Goal: Task Accomplishment & Management: Use online tool/utility

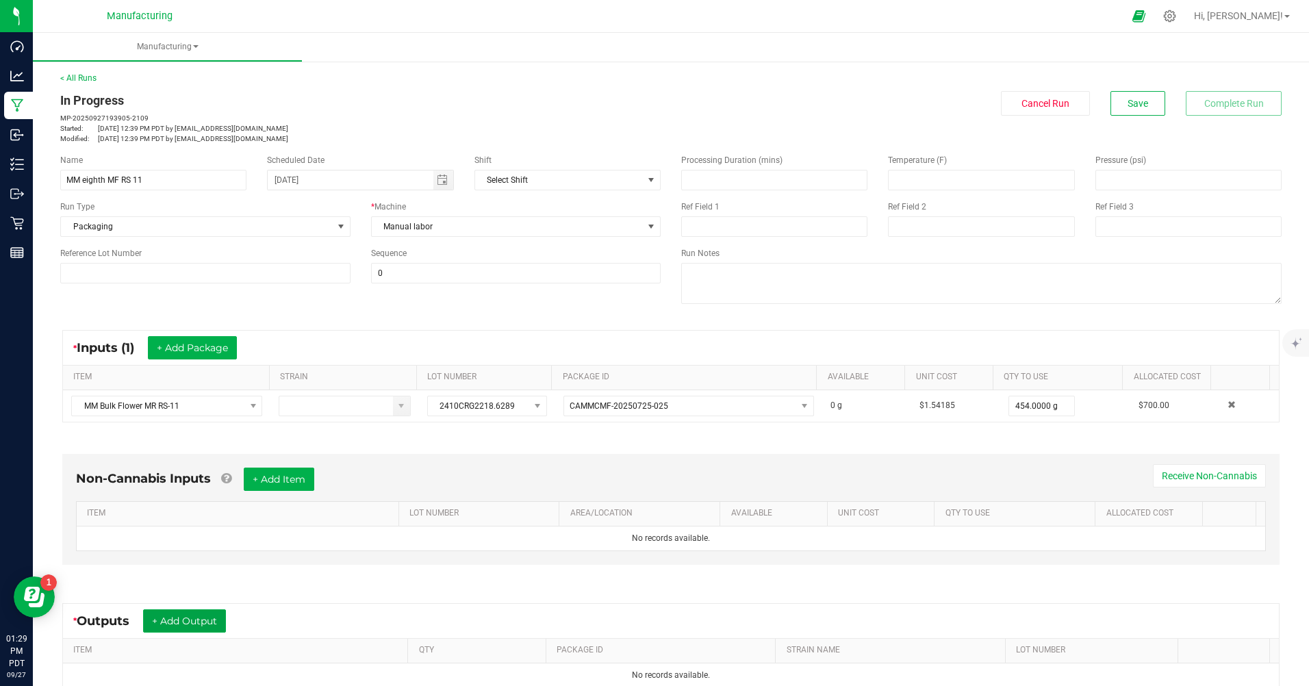
click at [201, 616] on button "+ Add Output" at bounding box center [184, 621] width 83 height 23
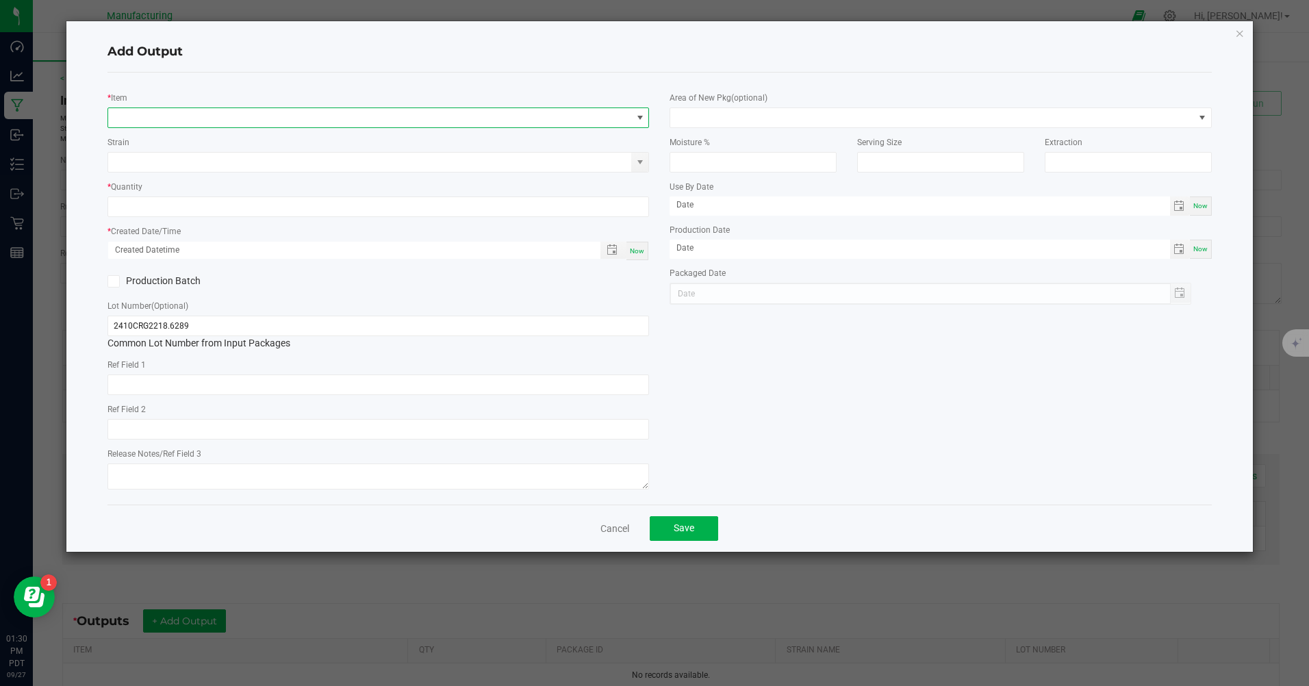
click at [341, 114] on span "NO DATA FOUND" at bounding box center [369, 117] width 523 height 19
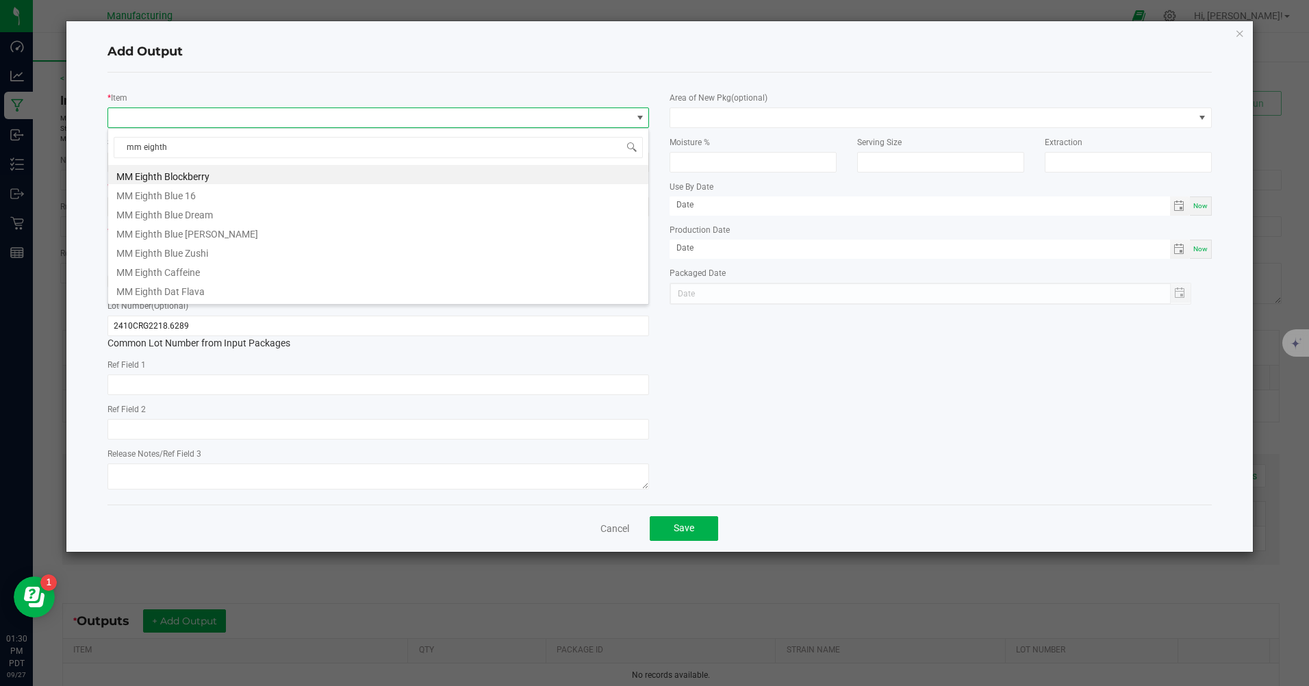
scroll to position [274, 0]
type input "m"
type input "r"
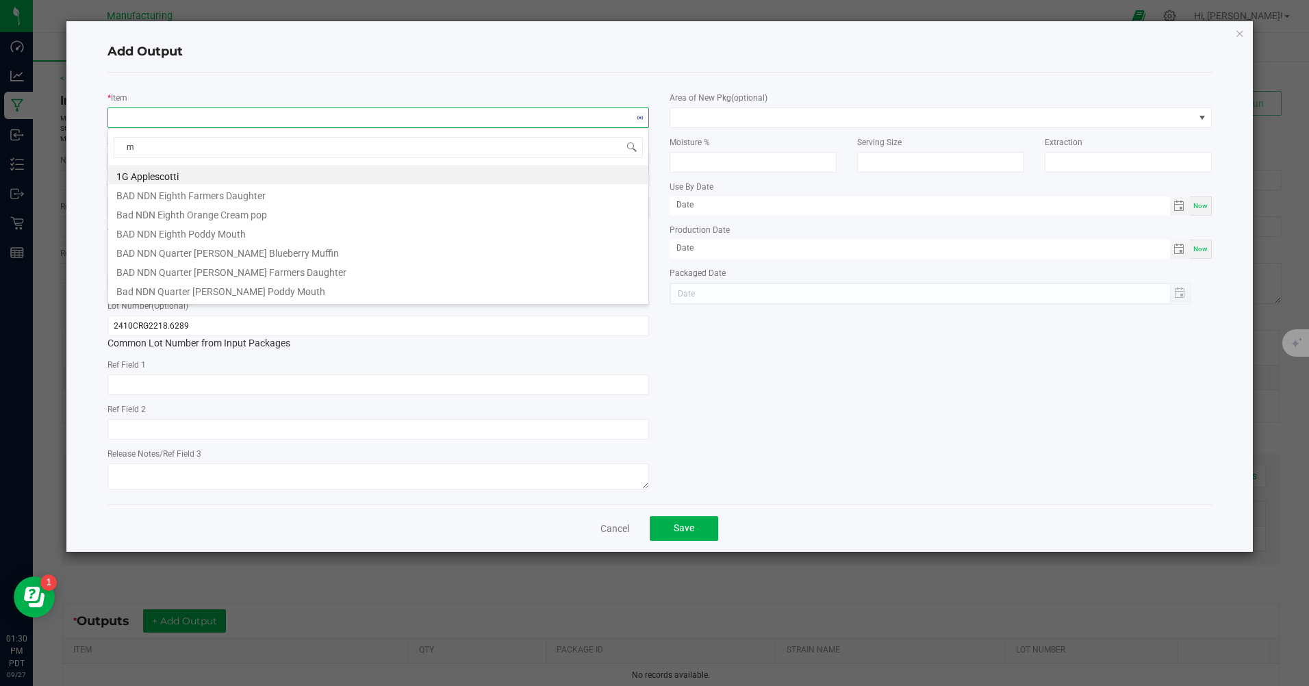
type input "mf"
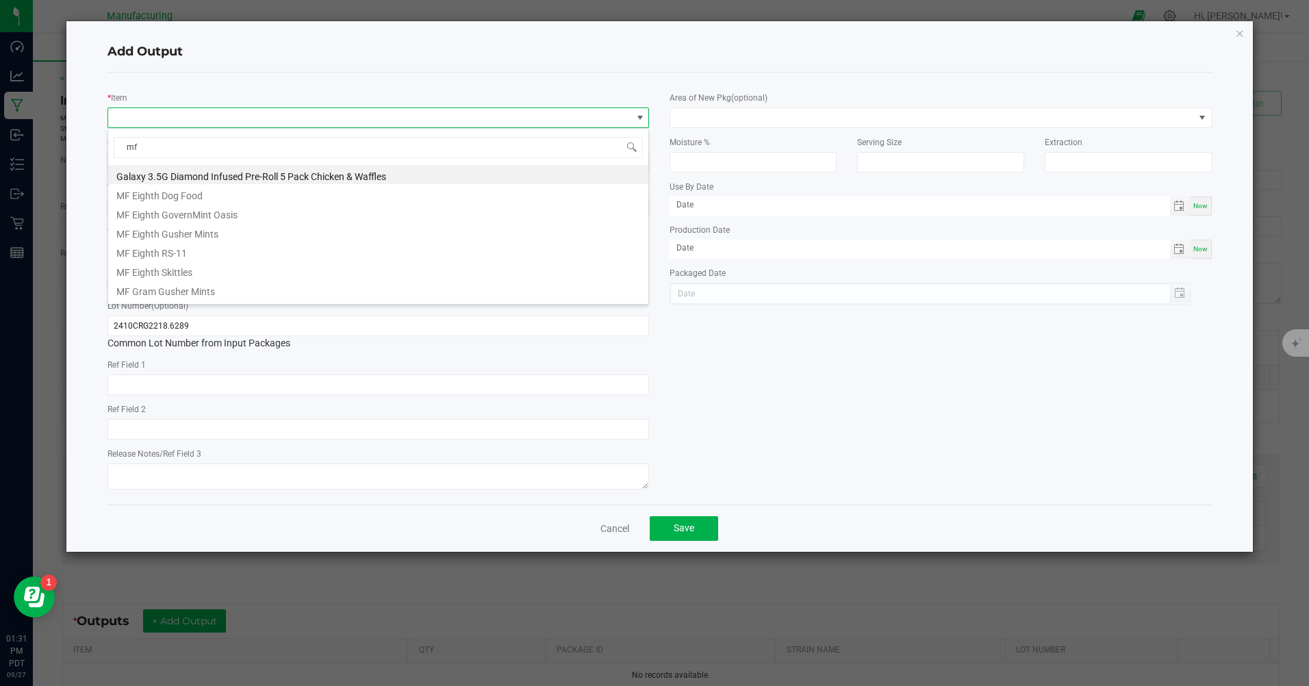
click at [216, 252] on li "MF Eighth RS-11" at bounding box center [378, 251] width 540 height 19
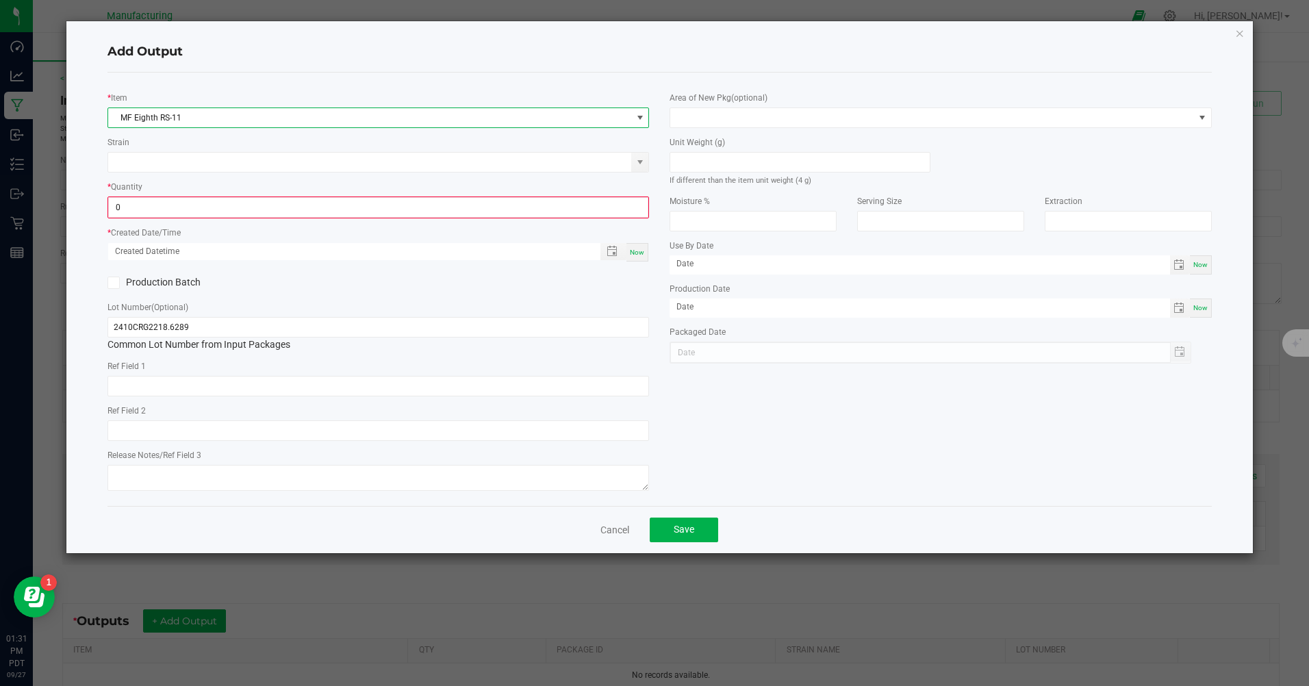
click at [256, 211] on input "0" at bounding box center [378, 207] width 539 height 19
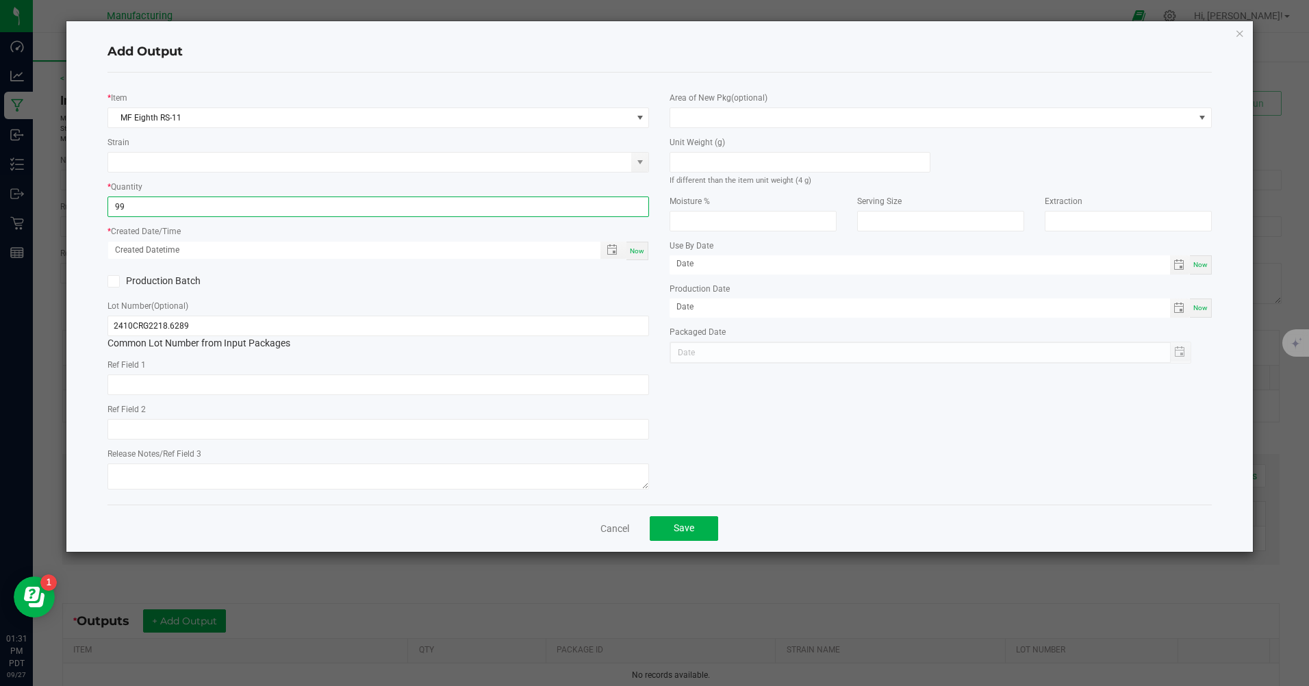
type input "99 ea"
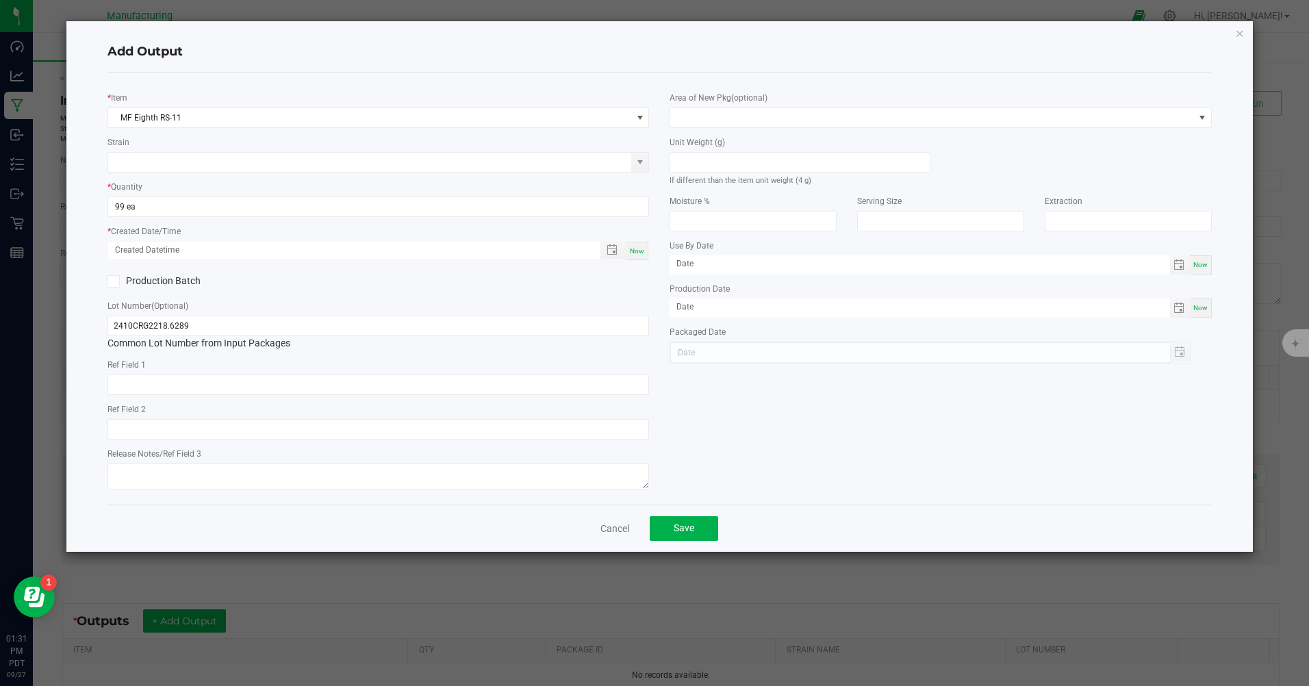
click at [507, 304] on div "Lot Number (Optional) 2410CRG2218.6289 Common Lot Number from Input Packages" at bounding box center [379, 325] width 542 height 52
click at [641, 248] on span "Now" at bounding box center [637, 251] width 14 height 8
type input "[DATE] 1:31 PM"
type input "[DATE]"
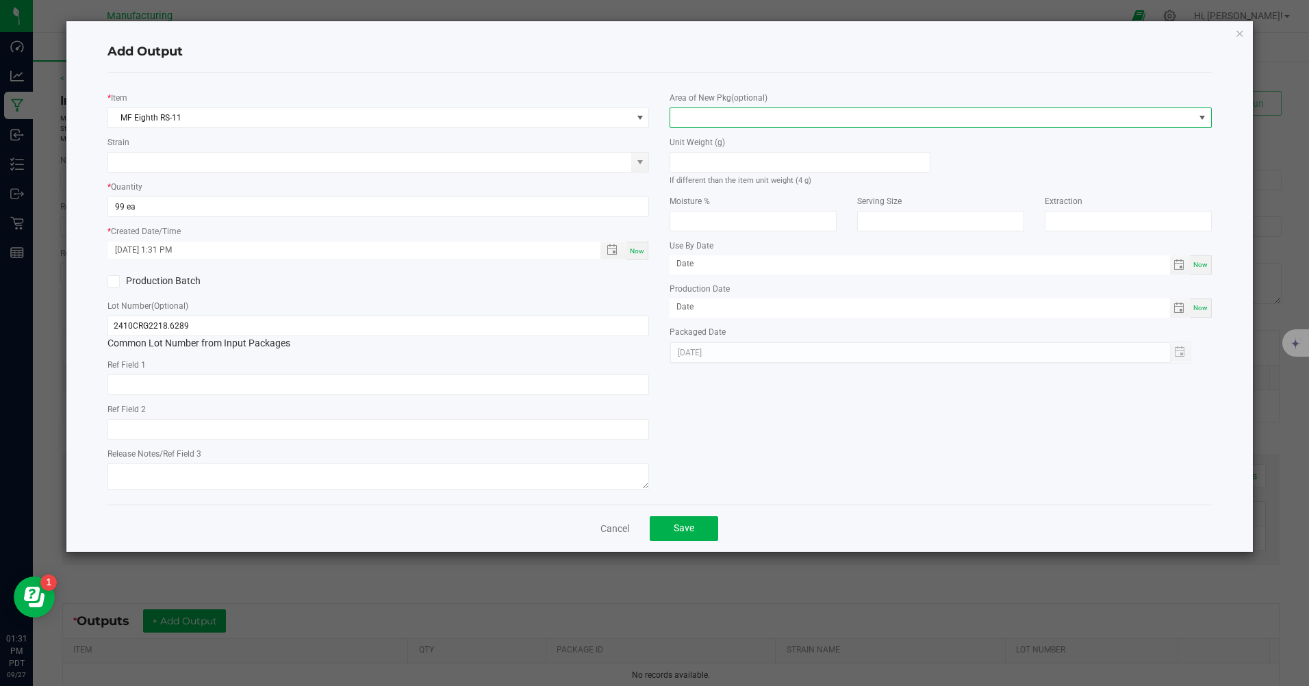
click at [751, 118] on span at bounding box center [931, 117] width 523 height 19
click at [698, 292] on li "Inventory Room" at bounding box center [941, 292] width 540 height 23
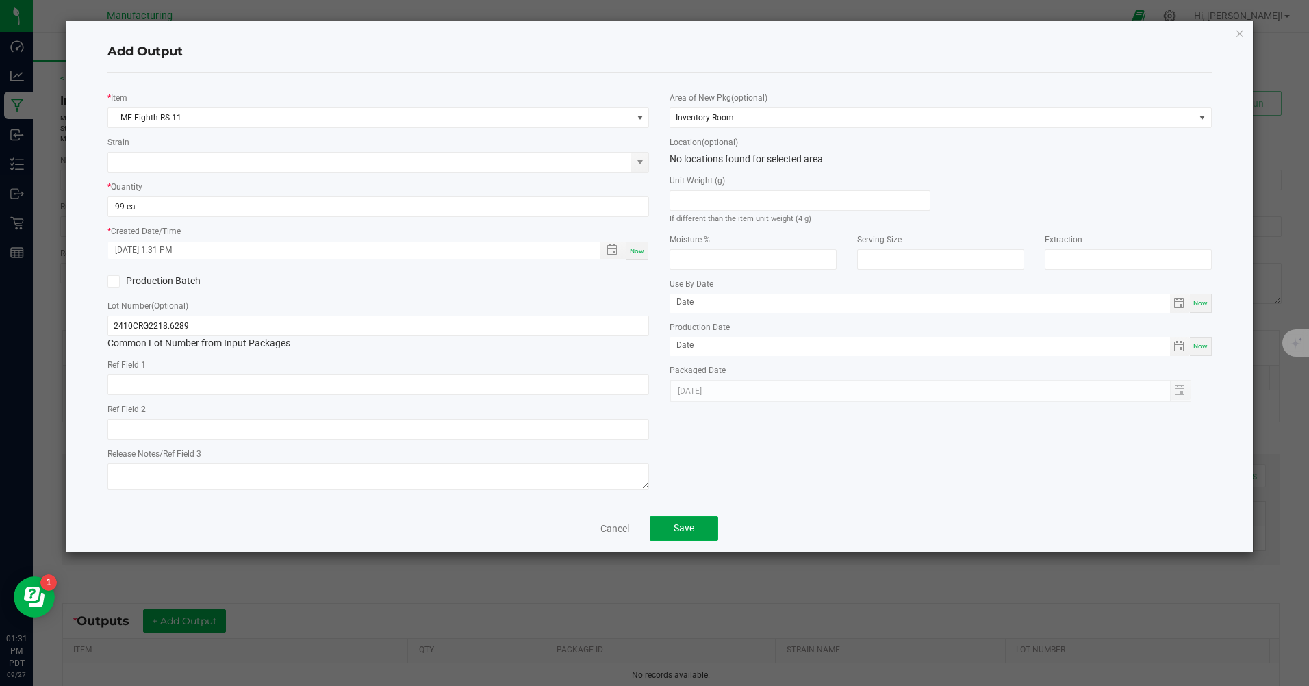
click at [704, 532] on button "Save" at bounding box center [684, 528] width 68 height 25
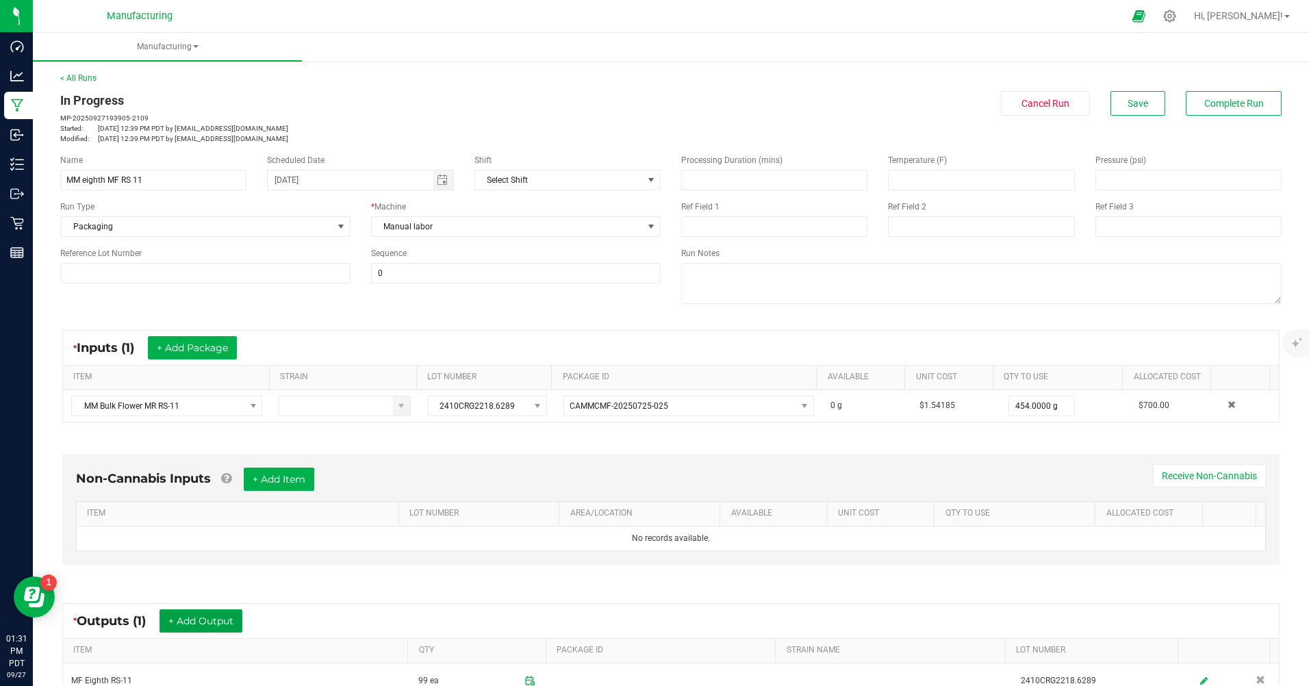
click at [222, 620] on button "+ Add Output" at bounding box center [201, 621] width 83 height 23
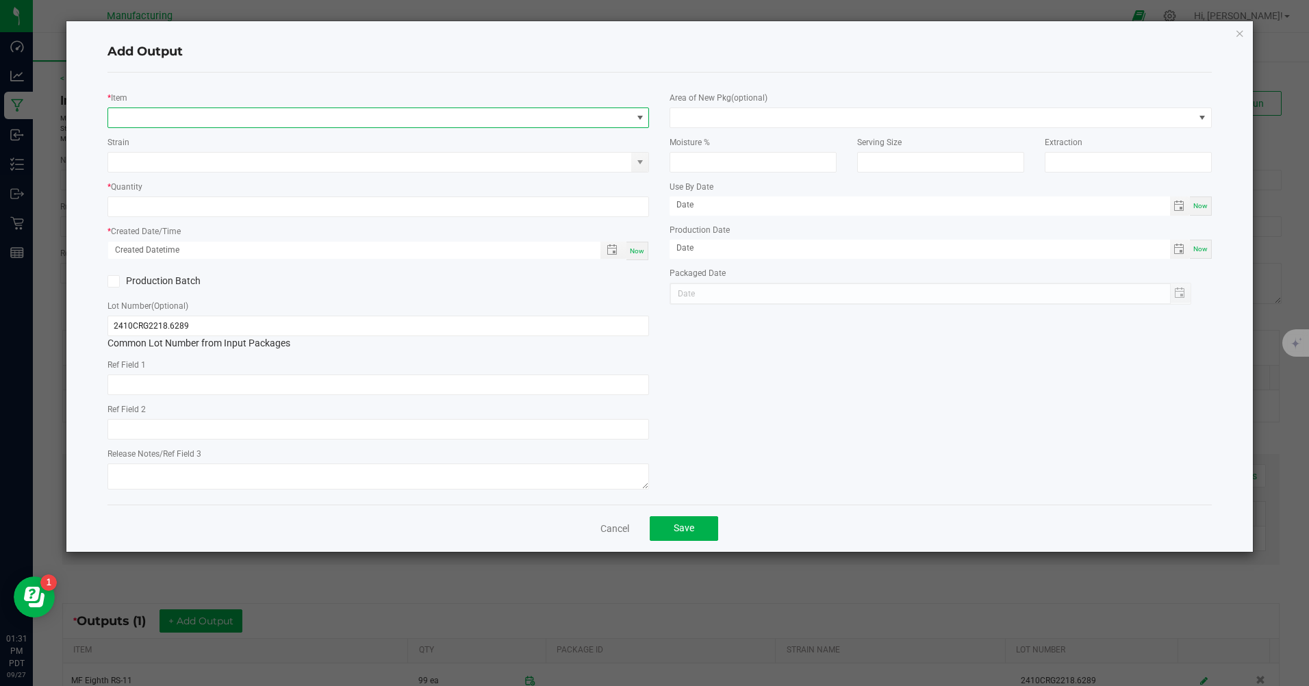
click at [471, 121] on span "NO DATA FOUND" at bounding box center [369, 117] width 523 height 19
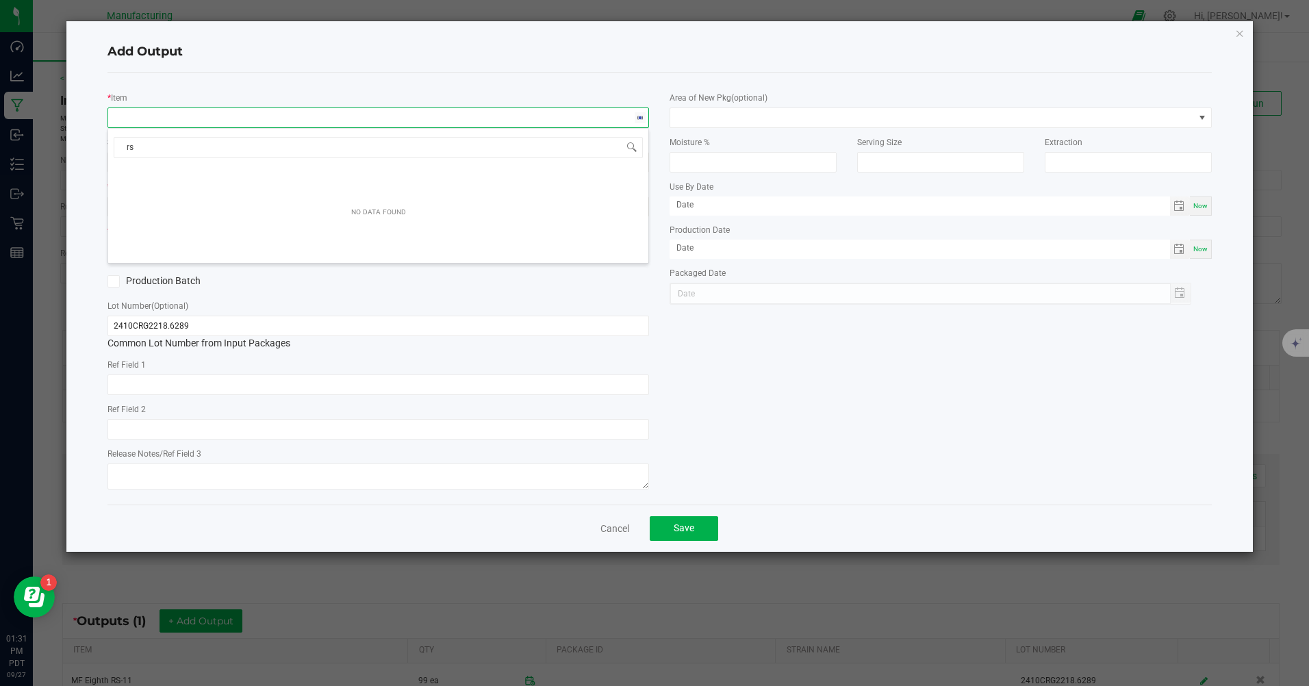
type input "r"
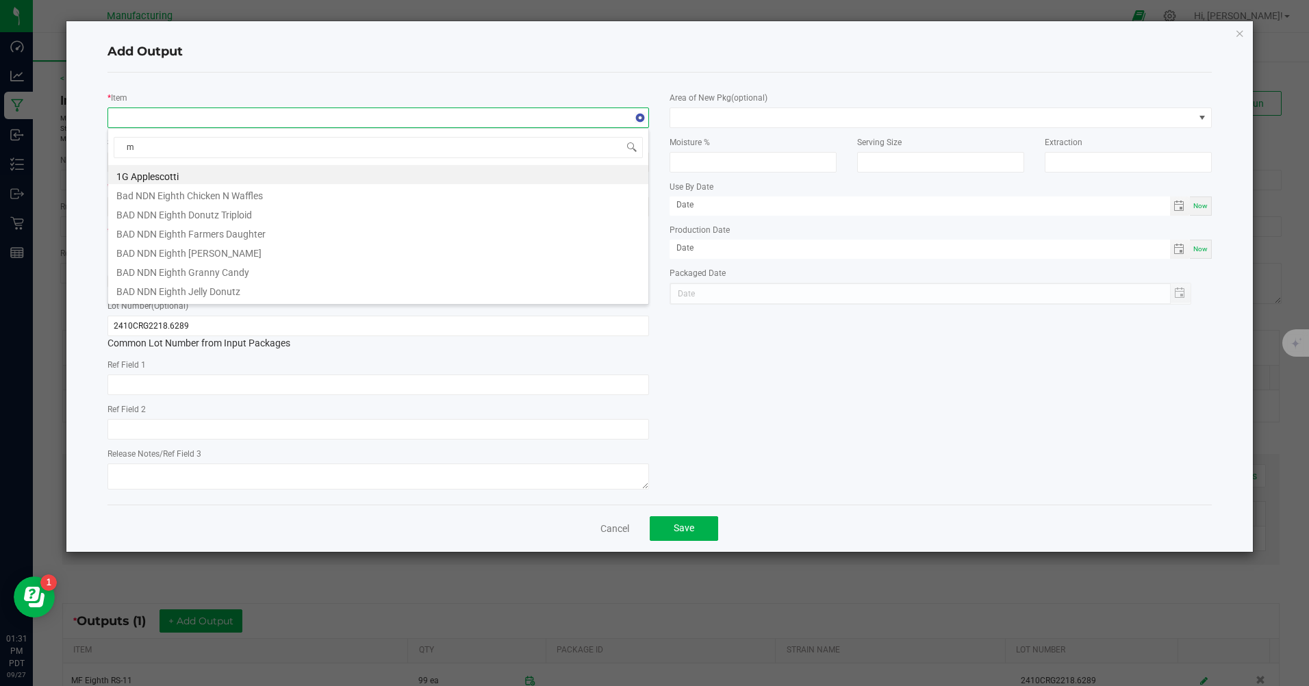
type input "mf"
click at [167, 299] on li "MF Gram RS-11" at bounding box center [378, 292] width 540 height 19
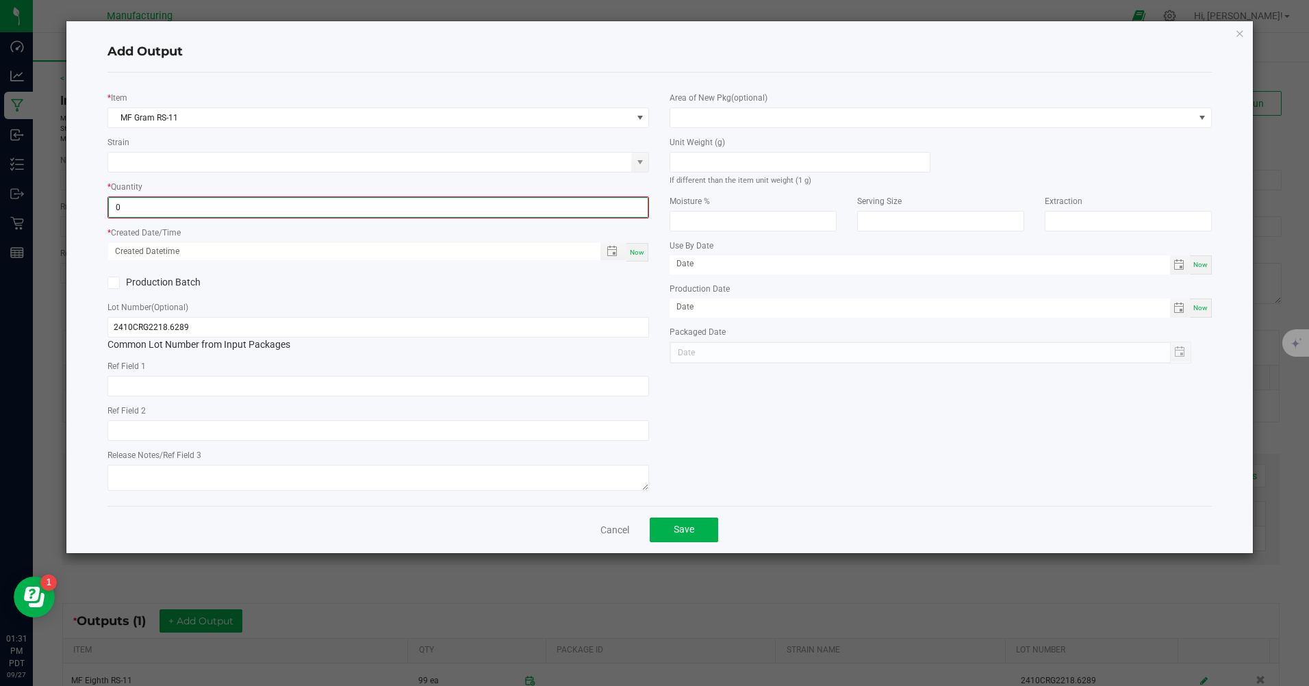
click at [136, 209] on input "0" at bounding box center [378, 207] width 539 height 19
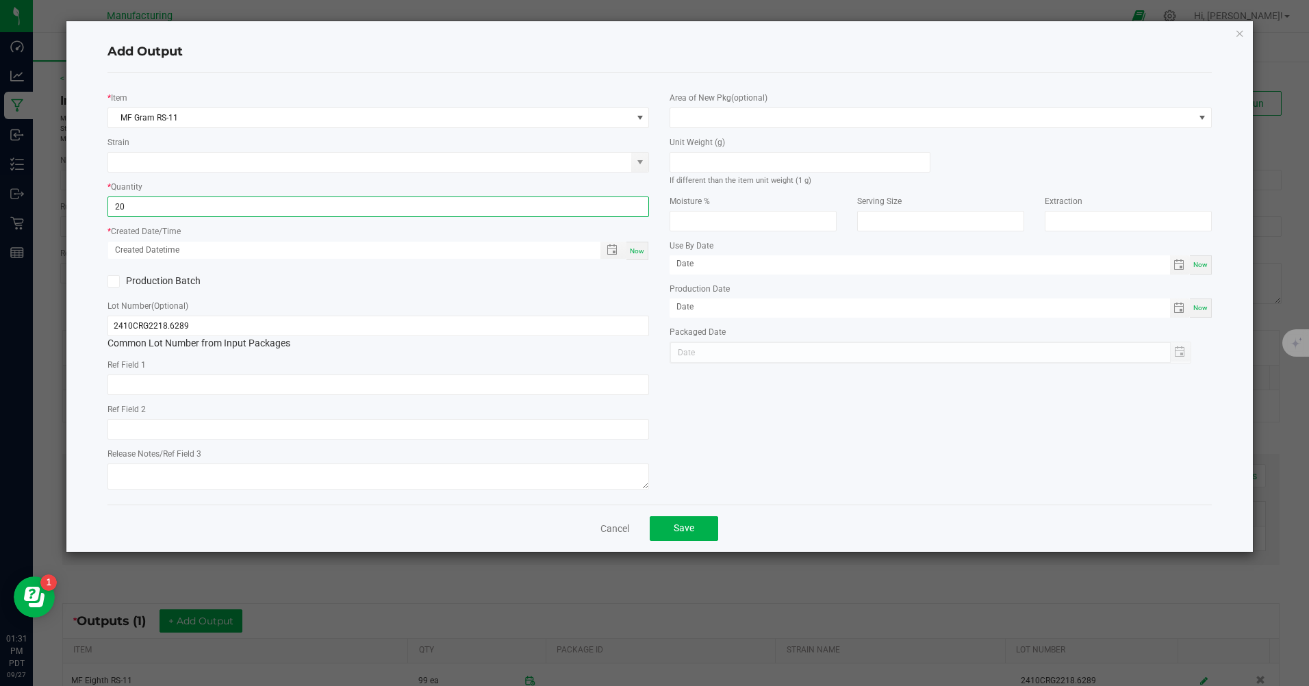
type input "20 ea"
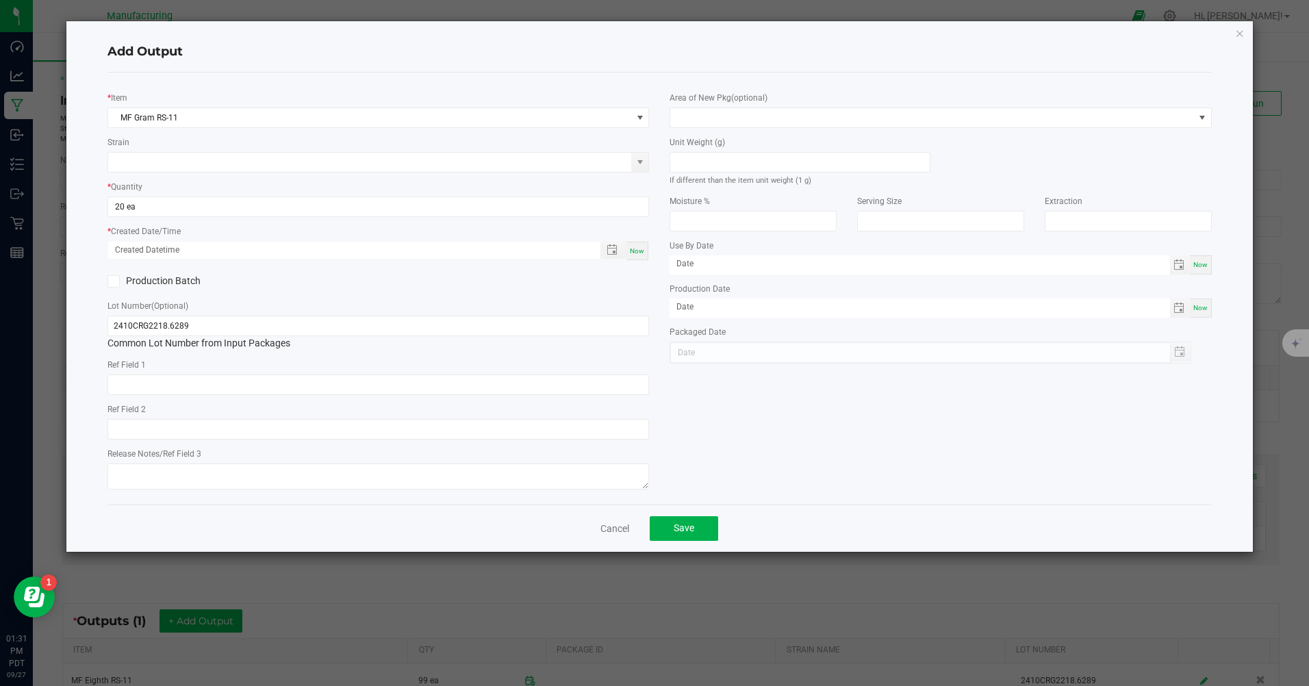
click at [642, 252] on span "Now" at bounding box center [637, 251] width 14 height 8
type input "[DATE] 1:31 PM"
type input "[DATE]"
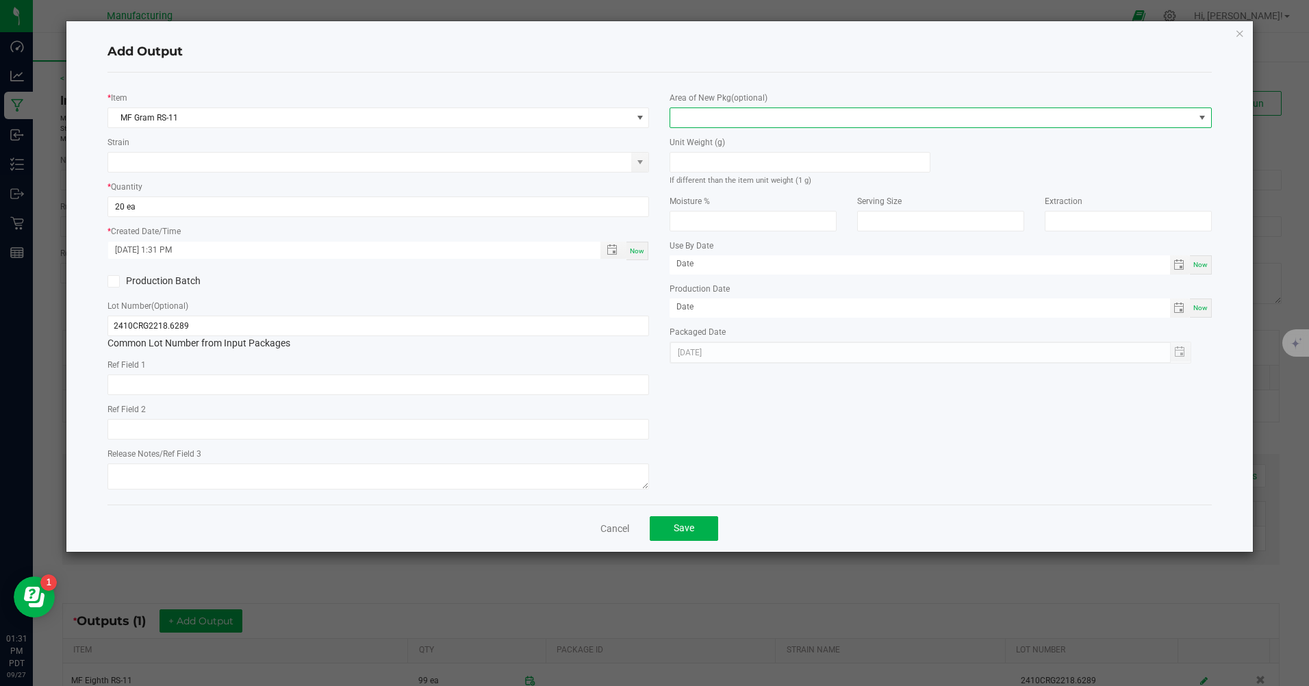
click at [825, 125] on span at bounding box center [931, 117] width 523 height 19
click at [710, 299] on li "Inventory Room" at bounding box center [941, 292] width 540 height 23
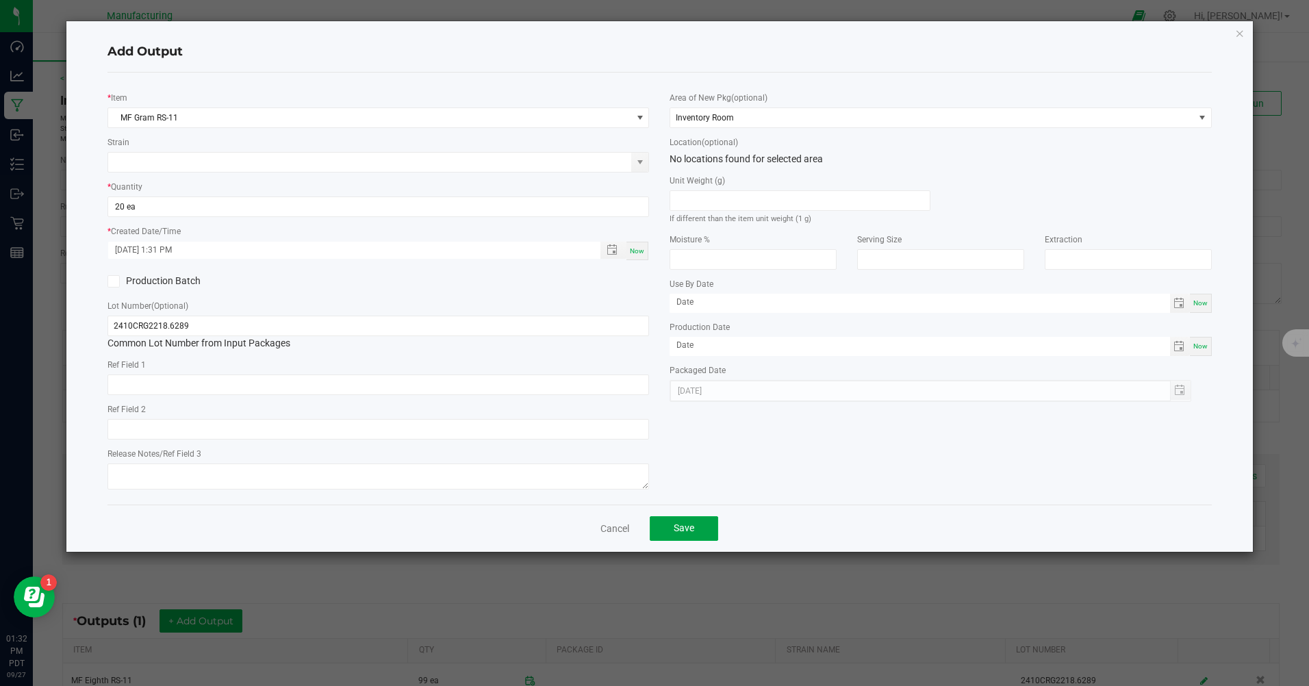
click at [691, 527] on span "Save" at bounding box center [684, 528] width 21 height 11
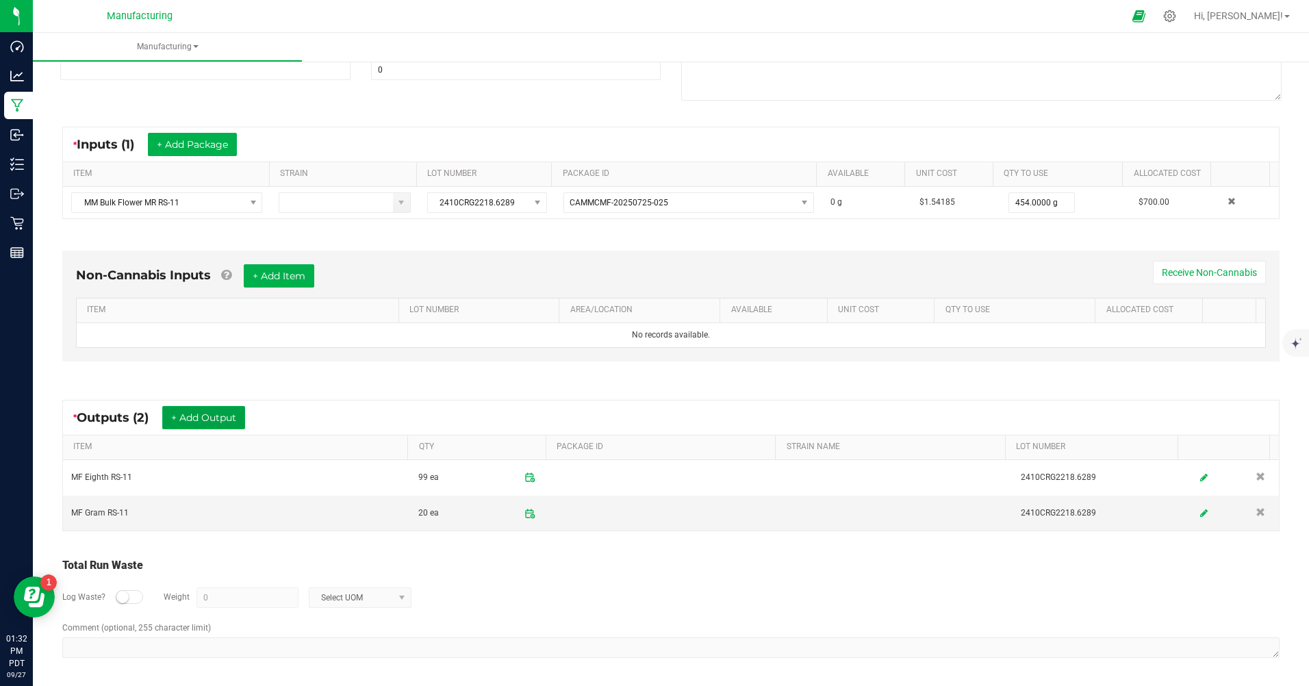
scroll to position [205, 0]
click at [243, 429] on div "* Outputs (2) + Add Output" at bounding box center [671, 416] width 1216 height 34
click at [219, 414] on button "+ Add Output" at bounding box center [203, 416] width 83 height 23
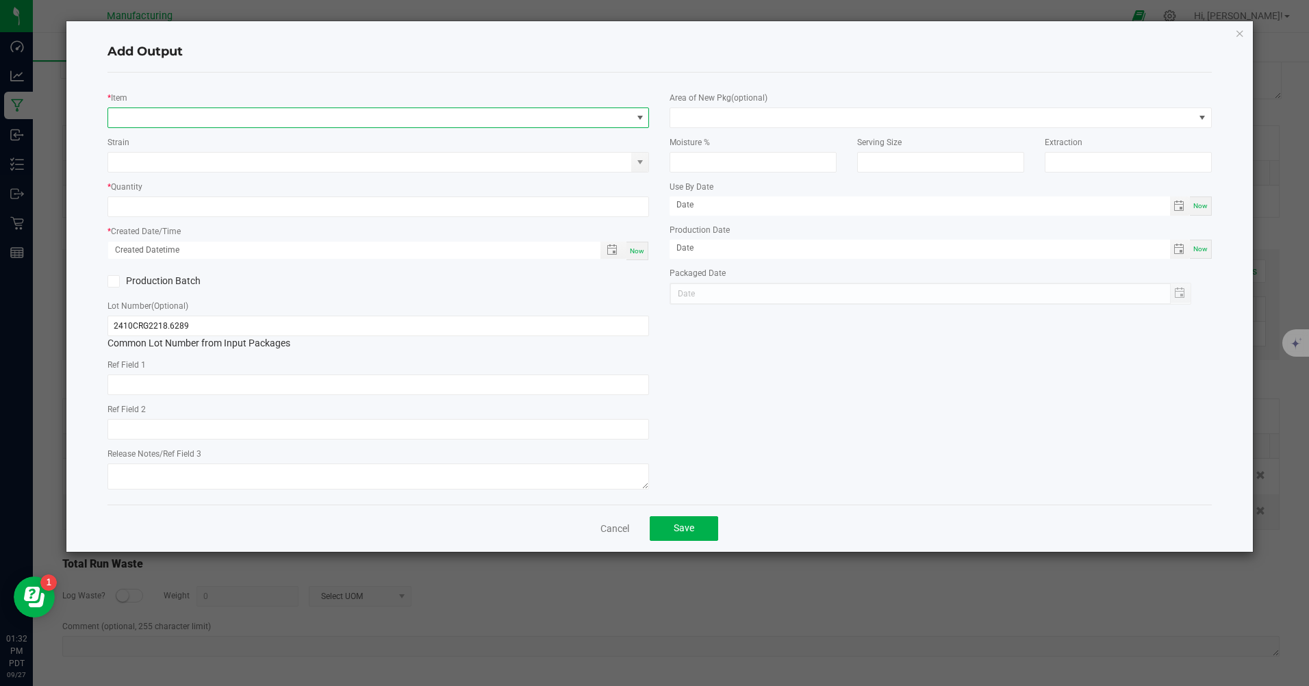
drag, startPoint x: 191, startPoint y: 118, endPoint x: 181, endPoint y: 116, distance: 10.6
click at [191, 118] on span "NO DATA FOUND" at bounding box center [369, 117] width 523 height 19
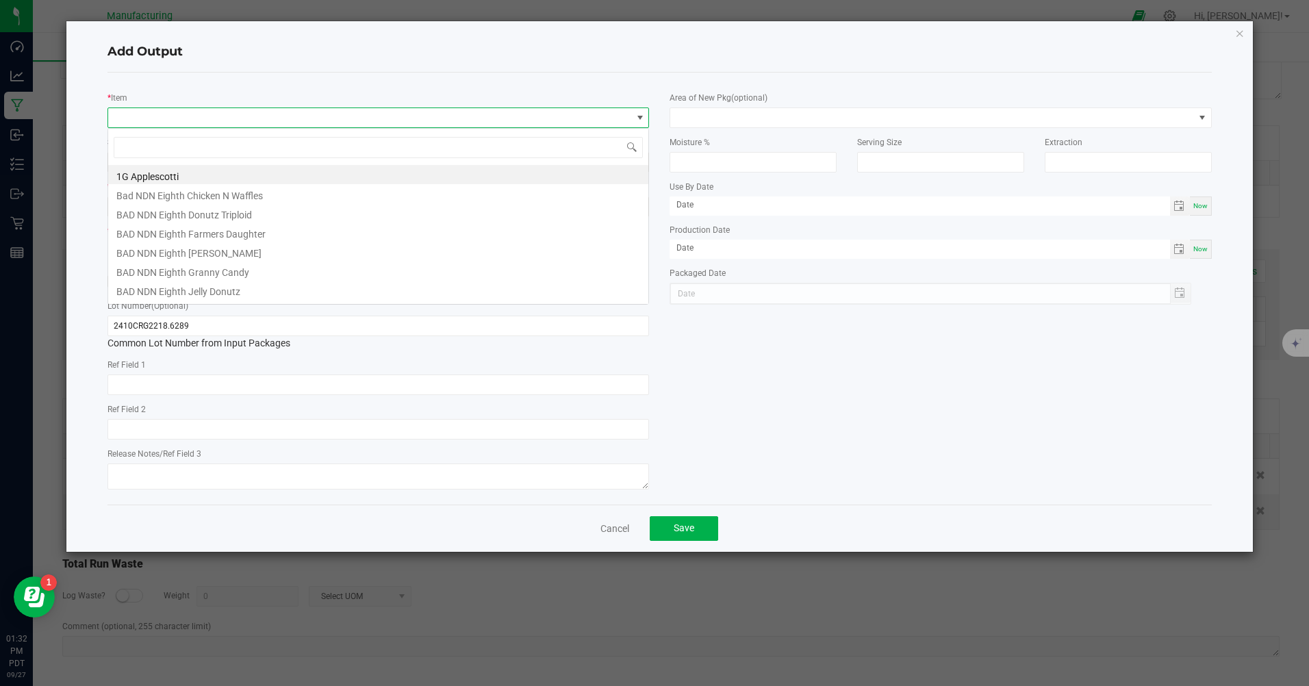
scroll to position [21, 542]
type input "oasis"
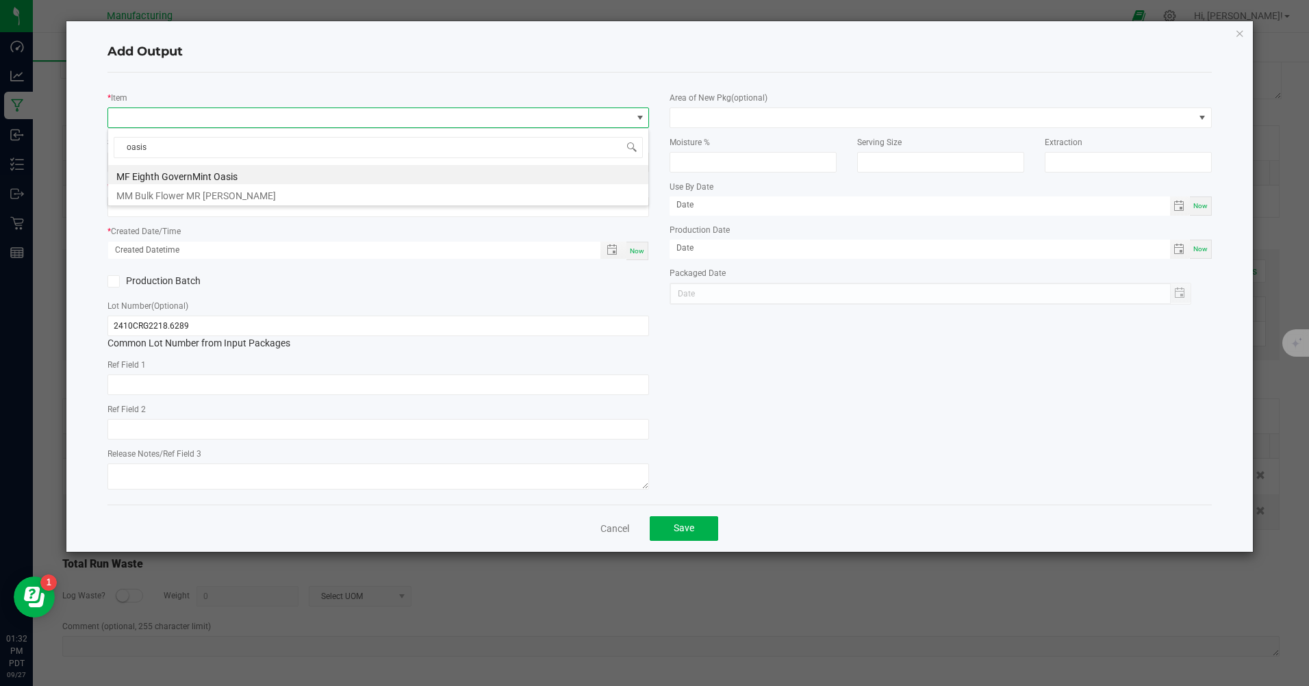
click at [458, 97] on div "* Item" at bounding box center [379, 109] width 542 height 38
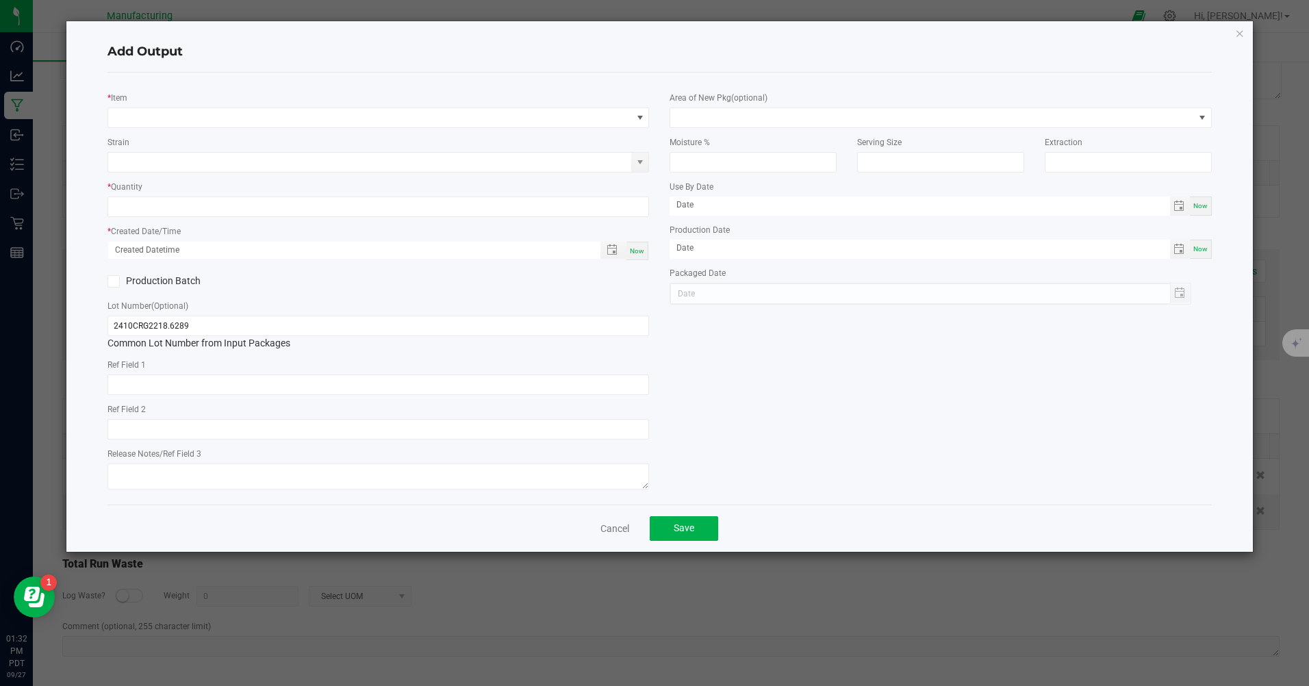
click at [605, 539] on div "Cancel Save" at bounding box center [660, 528] width 1104 height 47
click at [608, 527] on link "Cancel" at bounding box center [615, 529] width 29 height 14
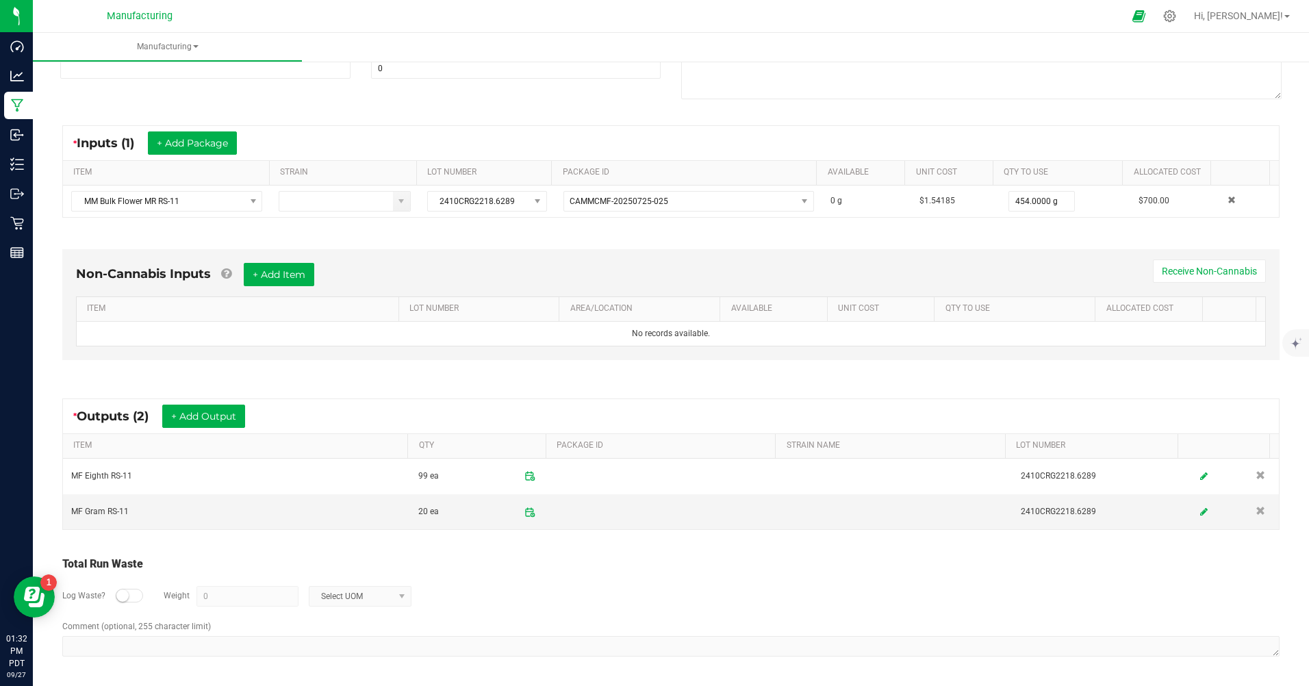
click at [134, 601] on div at bounding box center [129, 596] width 27 height 14
click at [240, 602] on input "0" at bounding box center [247, 596] width 101 height 19
click at [381, 596] on span "Select UOM" at bounding box center [352, 596] width 84 height 19
click at [362, 484] on li "Gram" at bounding box center [358, 477] width 101 height 19
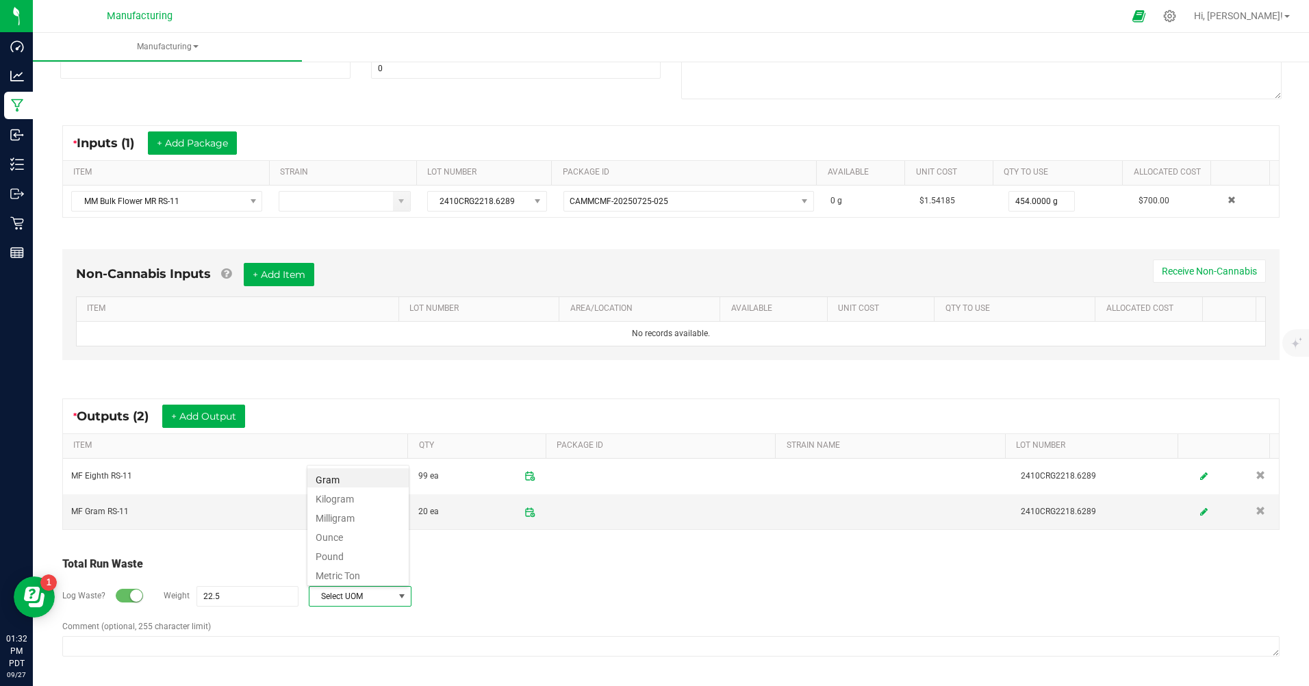
type input "22.5 g"
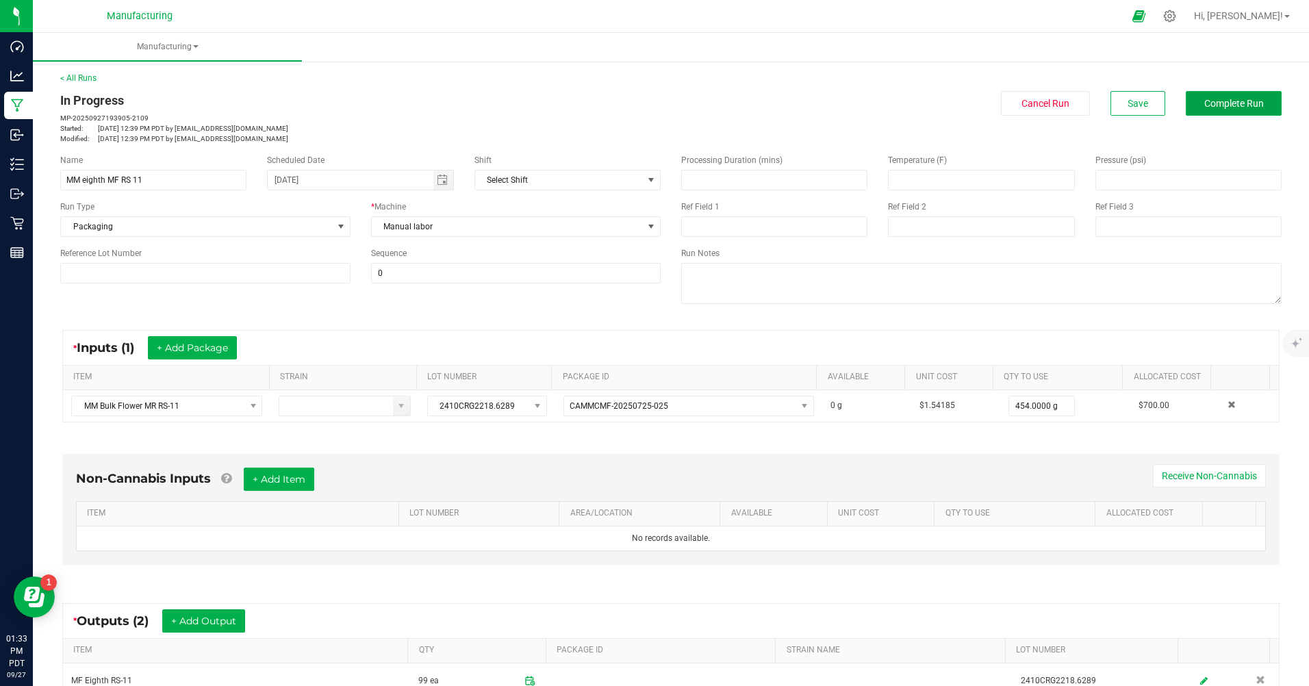
click at [1215, 99] on span "Complete Run" at bounding box center [1235, 103] width 60 height 11
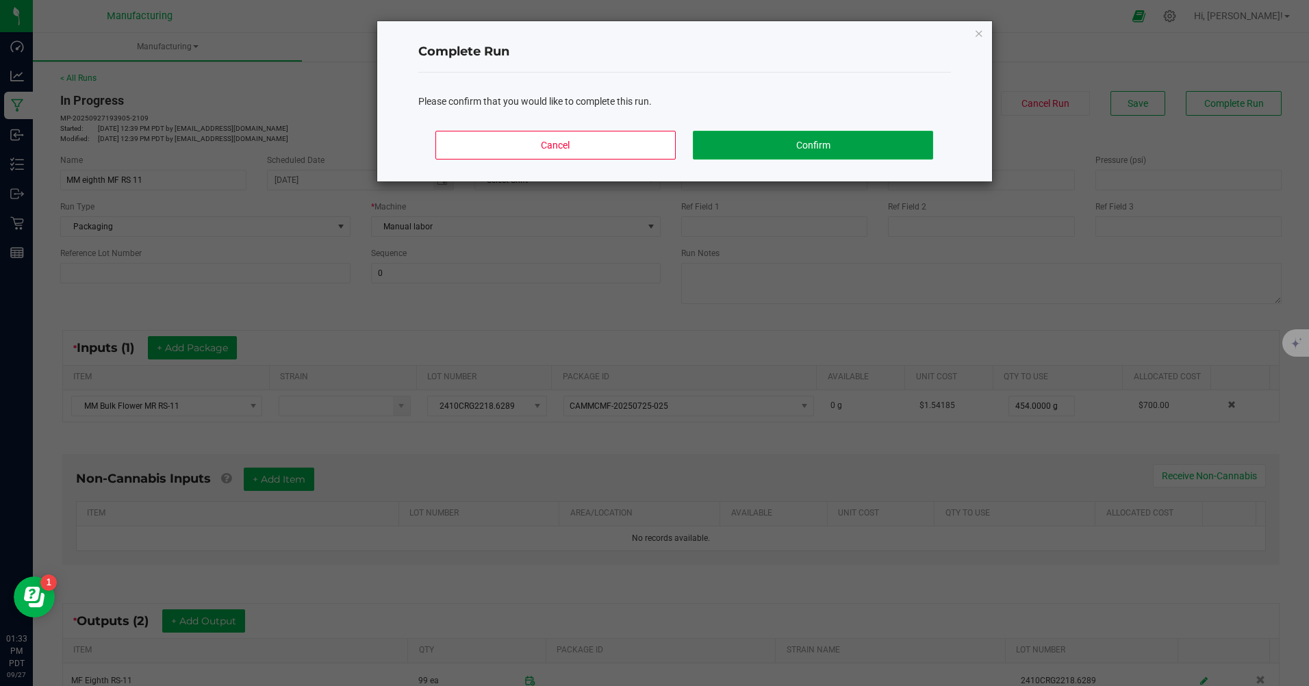
click at [803, 149] on button "Confirm" at bounding box center [813, 145] width 240 height 29
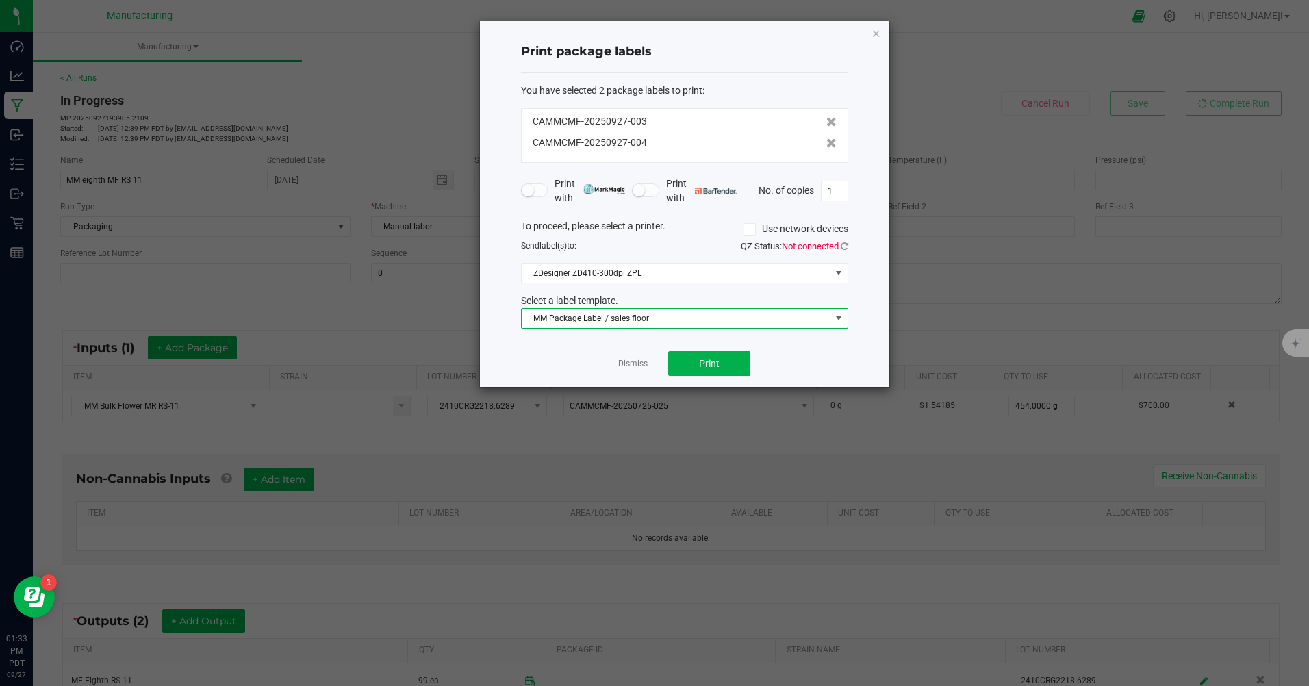
click at [817, 324] on span "MM Package Label / sales floor" at bounding box center [676, 318] width 309 height 19
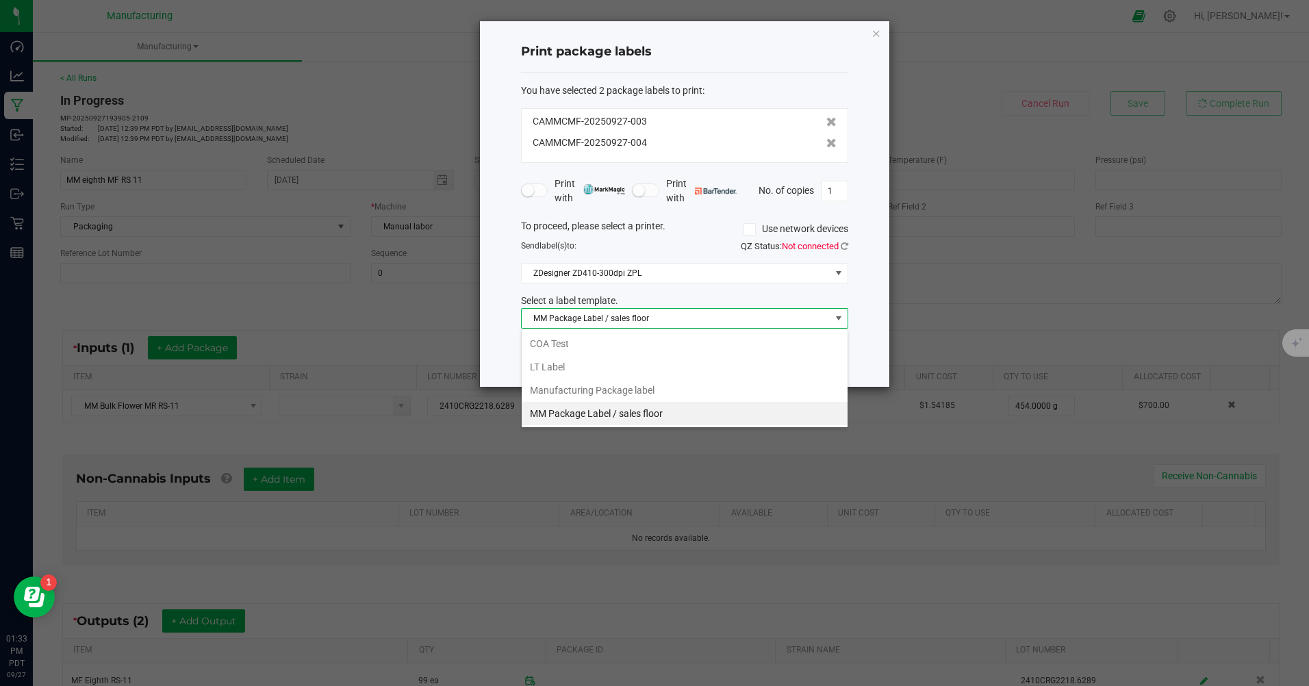
scroll to position [21, 327]
click at [660, 386] on li "Manufacturing Package label" at bounding box center [685, 390] width 326 height 23
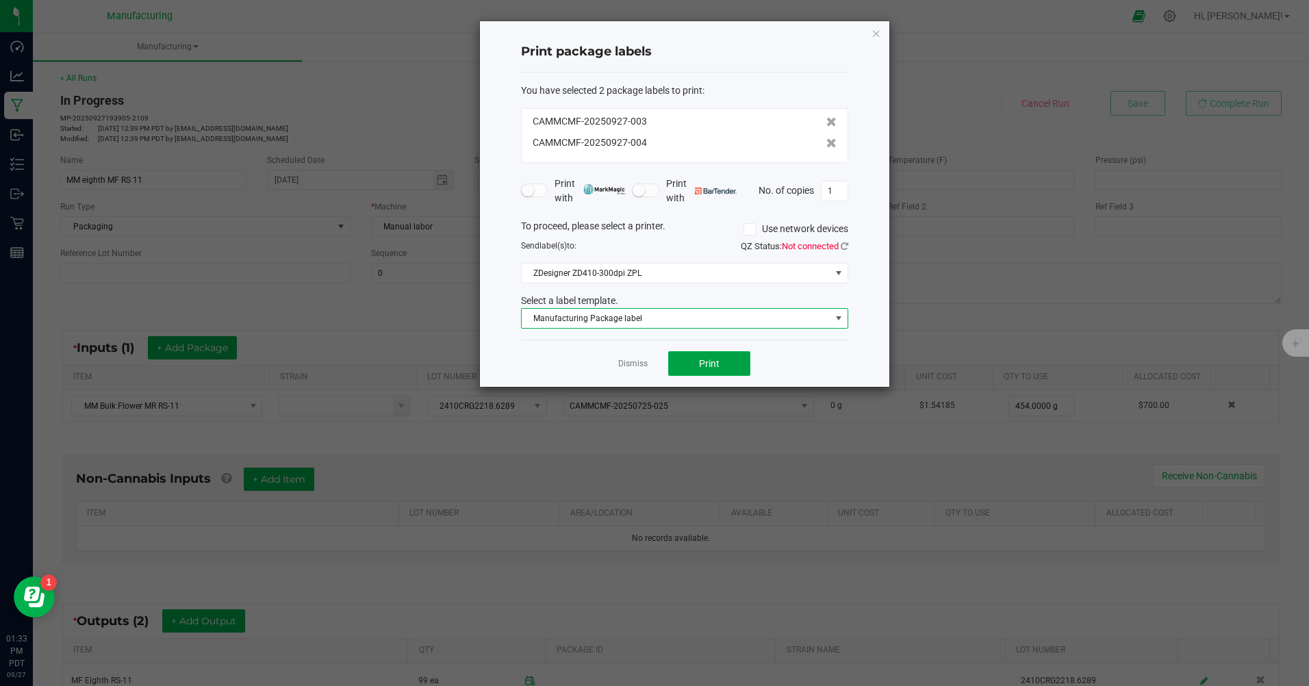
click at [736, 355] on button "Print" at bounding box center [709, 363] width 82 height 25
click at [636, 362] on link "Dismiss" at bounding box center [632, 364] width 29 height 12
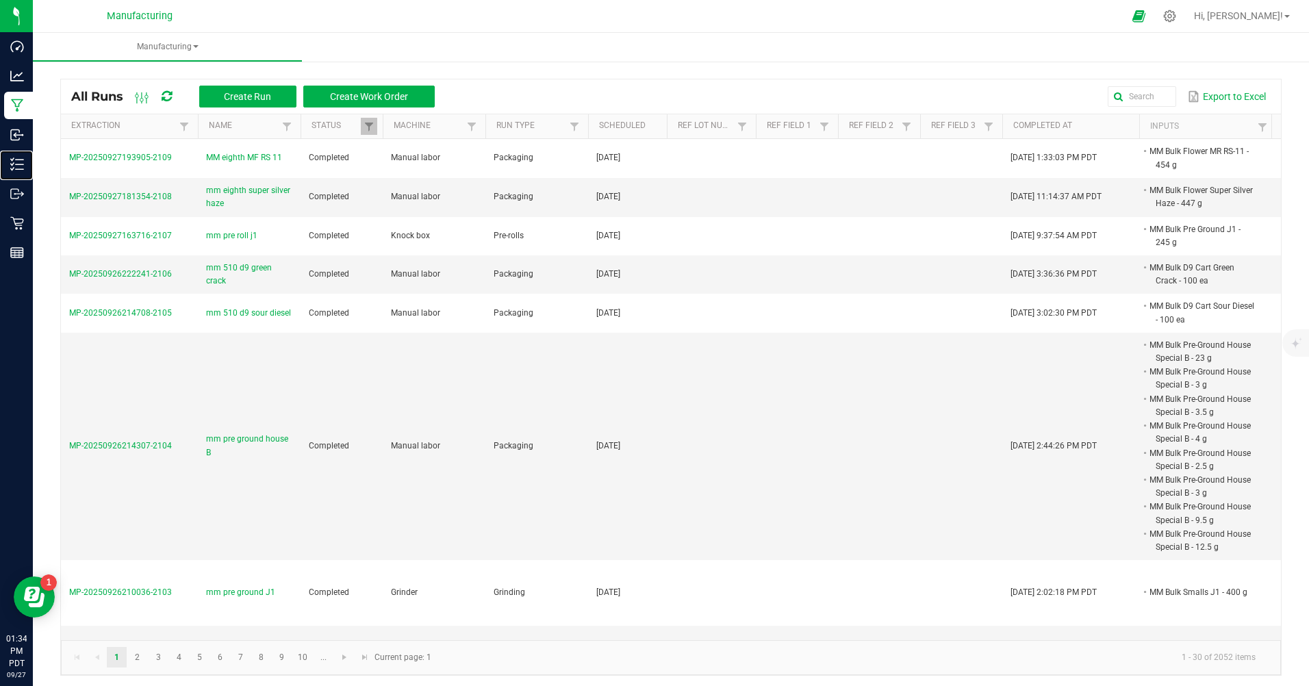
click at [21, 163] on icon at bounding box center [17, 165] width 14 height 14
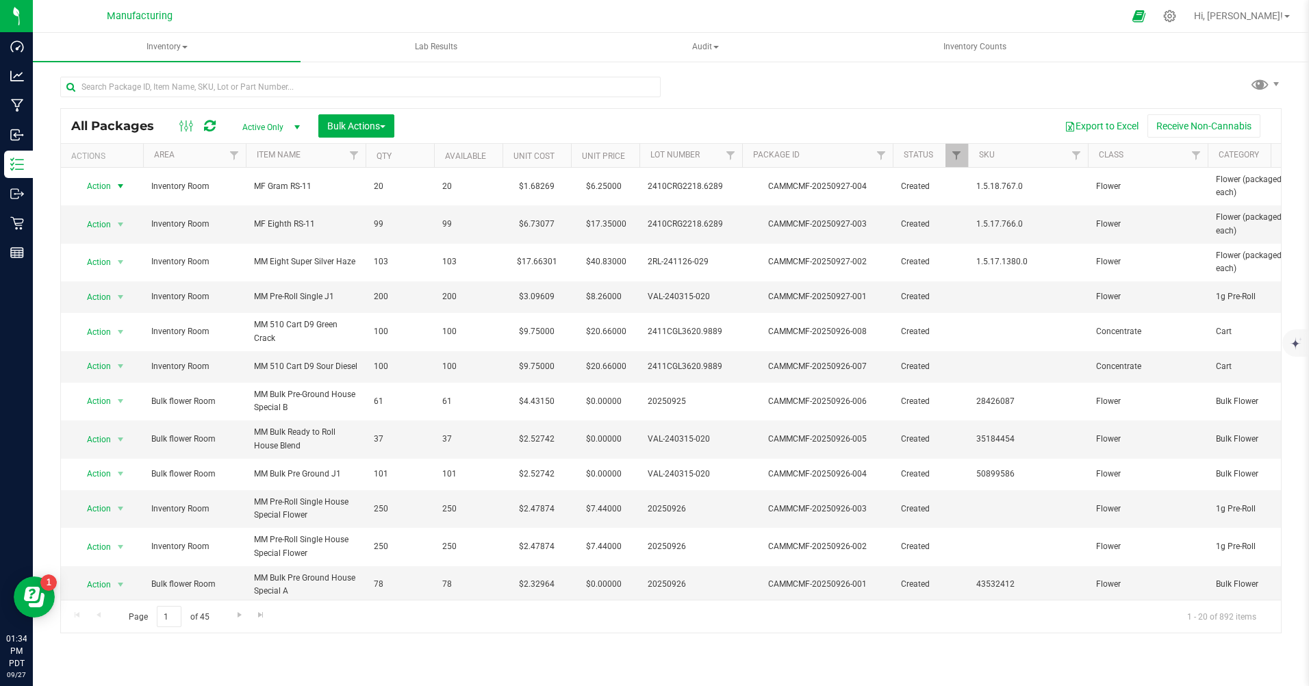
click at [103, 189] on span "Action" at bounding box center [93, 186] width 37 height 19
click at [103, 333] on li "Print package label" at bounding box center [119, 331] width 88 height 21
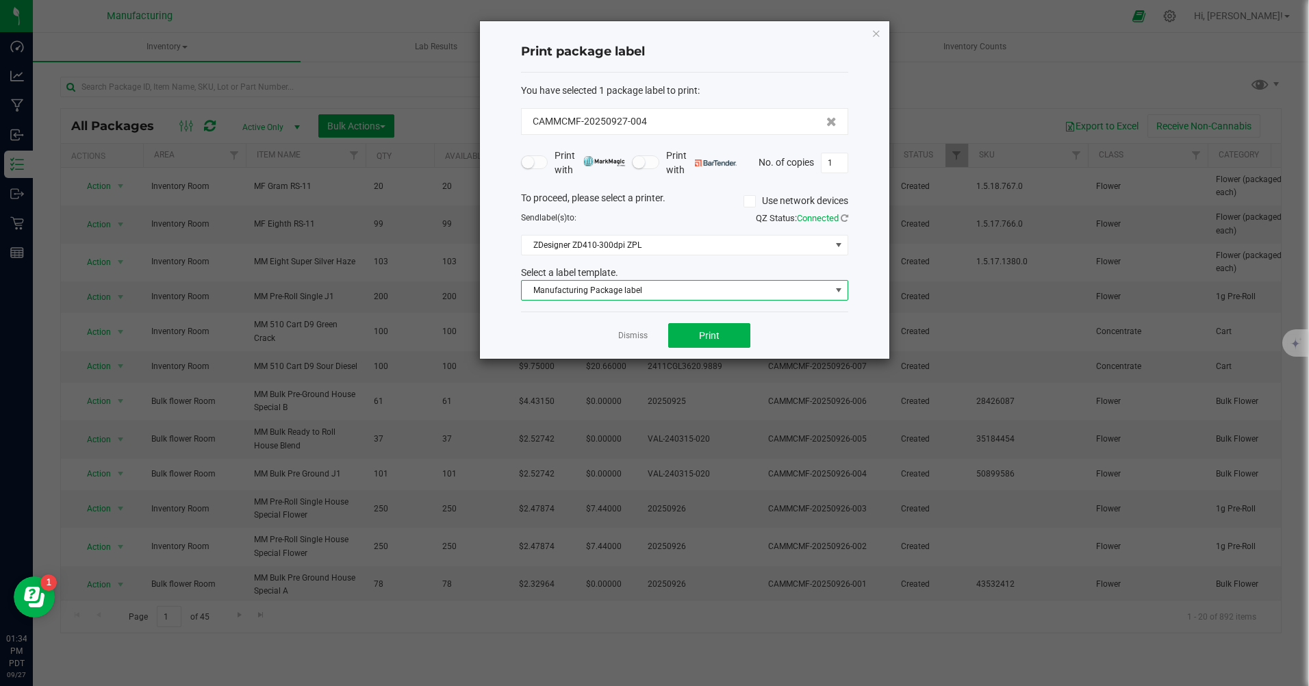
click at [825, 300] on span "Manufacturing Package label" at bounding box center [684, 290] width 327 height 21
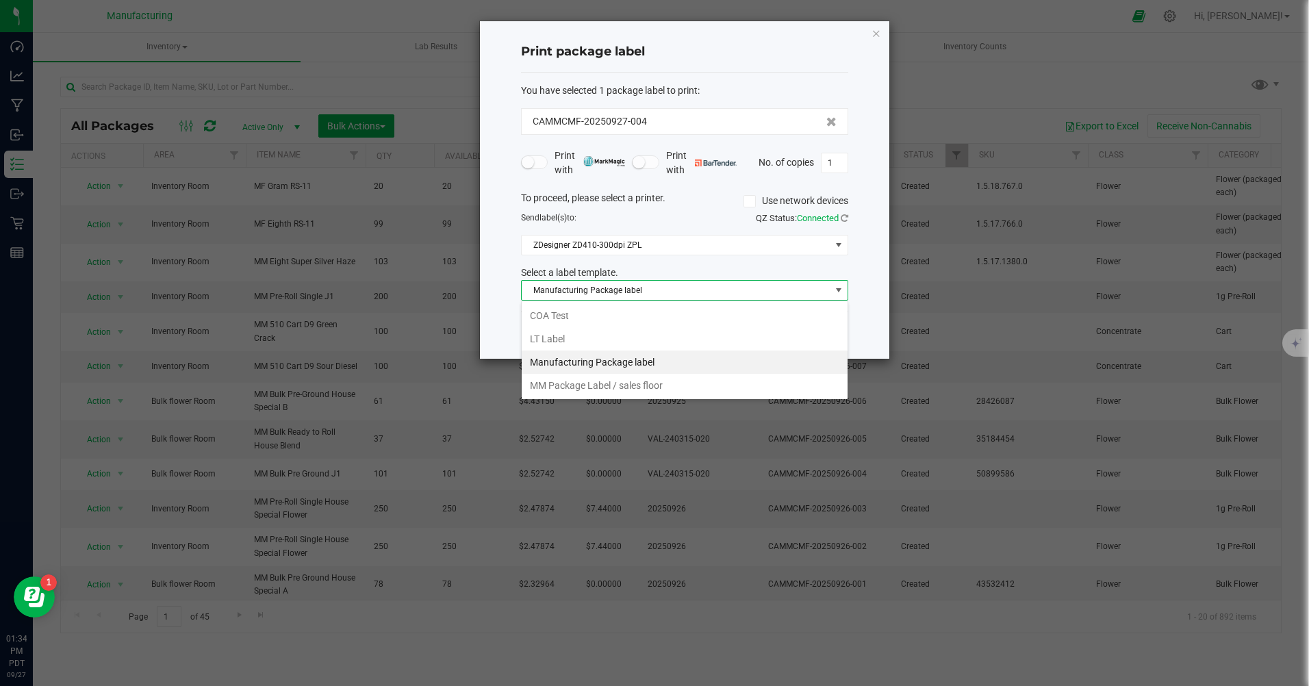
scroll to position [21, 327]
click at [582, 390] on li "MM Package Label / sales floor" at bounding box center [685, 385] width 326 height 23
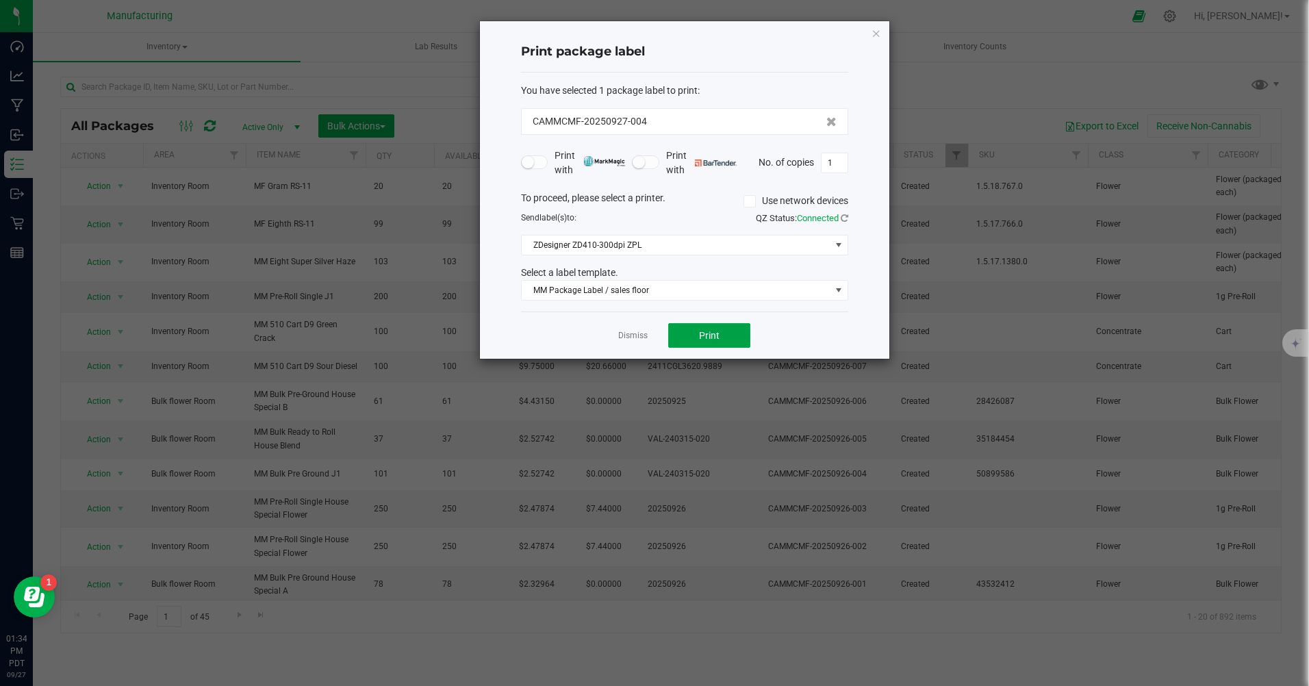
click at [729, 343] on button "Print" at bounding box center [709, 335] width 82 height 25
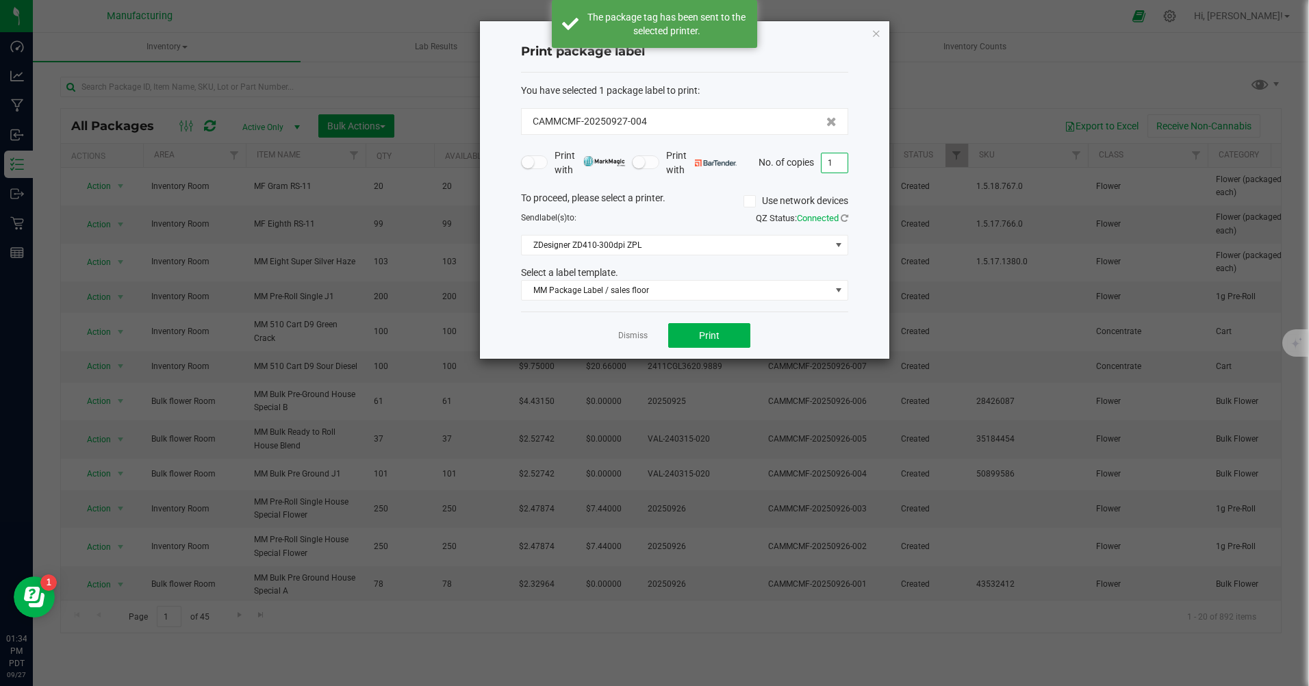
click at [836, 159] on input "1" at bounding box center [835, 162] width 26 height 19
type input "20"
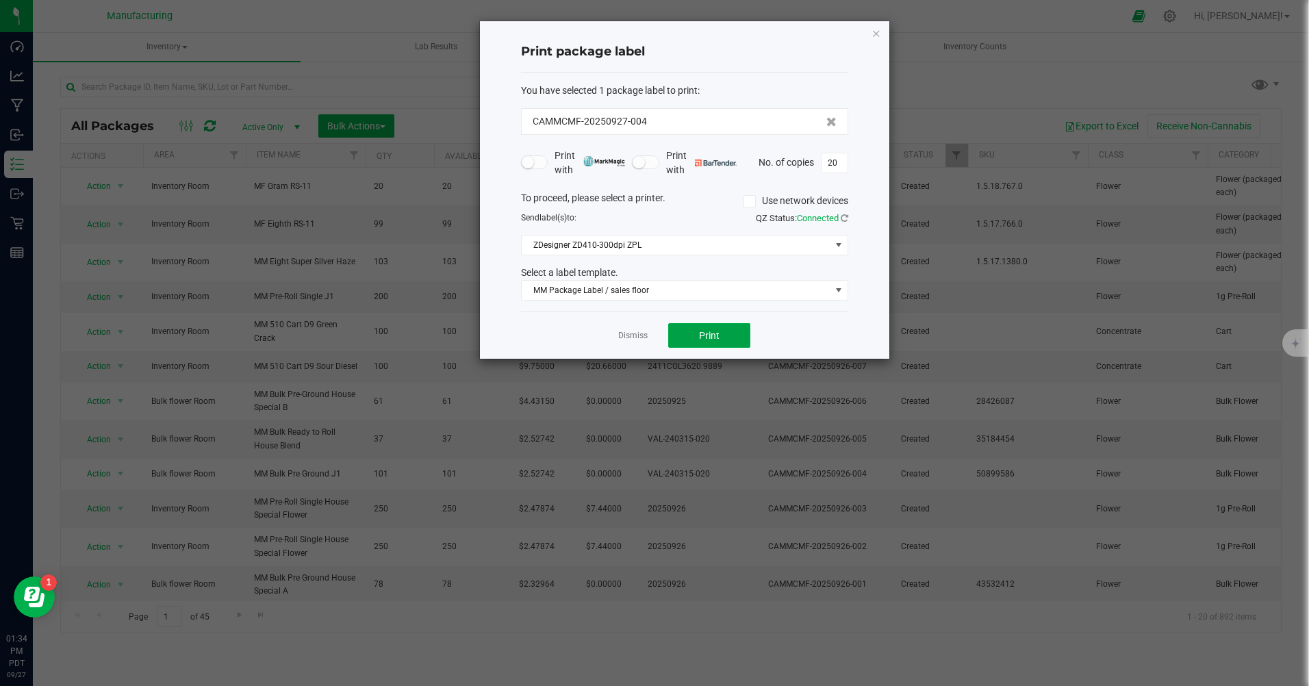
click at [683, 337] on button "Print" at bounding box center [709, 335] width 82 height 25
click at [644, 334] on link "Dismiss" at bounding box center [632, 336] width 29 height 12
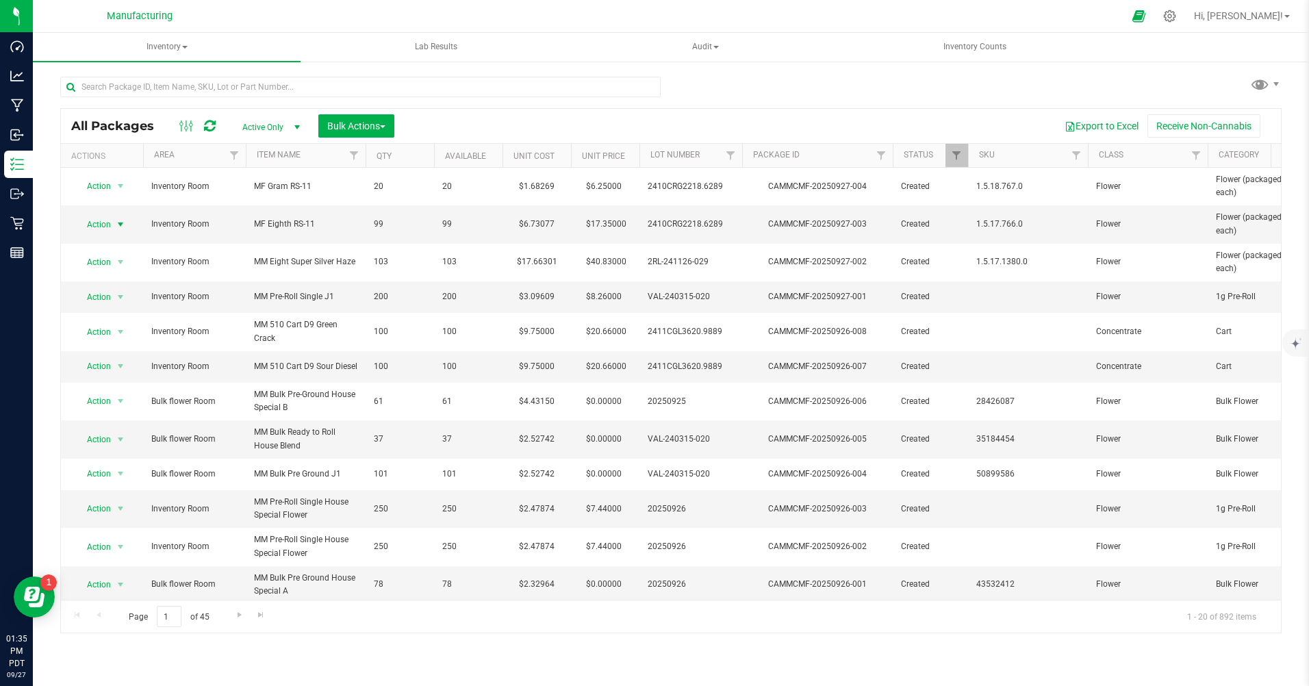
click at [115, 223] on span "select" at bounding box center [120, 224] width 11 height 11
click at [129, 362] on li "Print package label" at bounding box center [119, 369] width 88 height 21
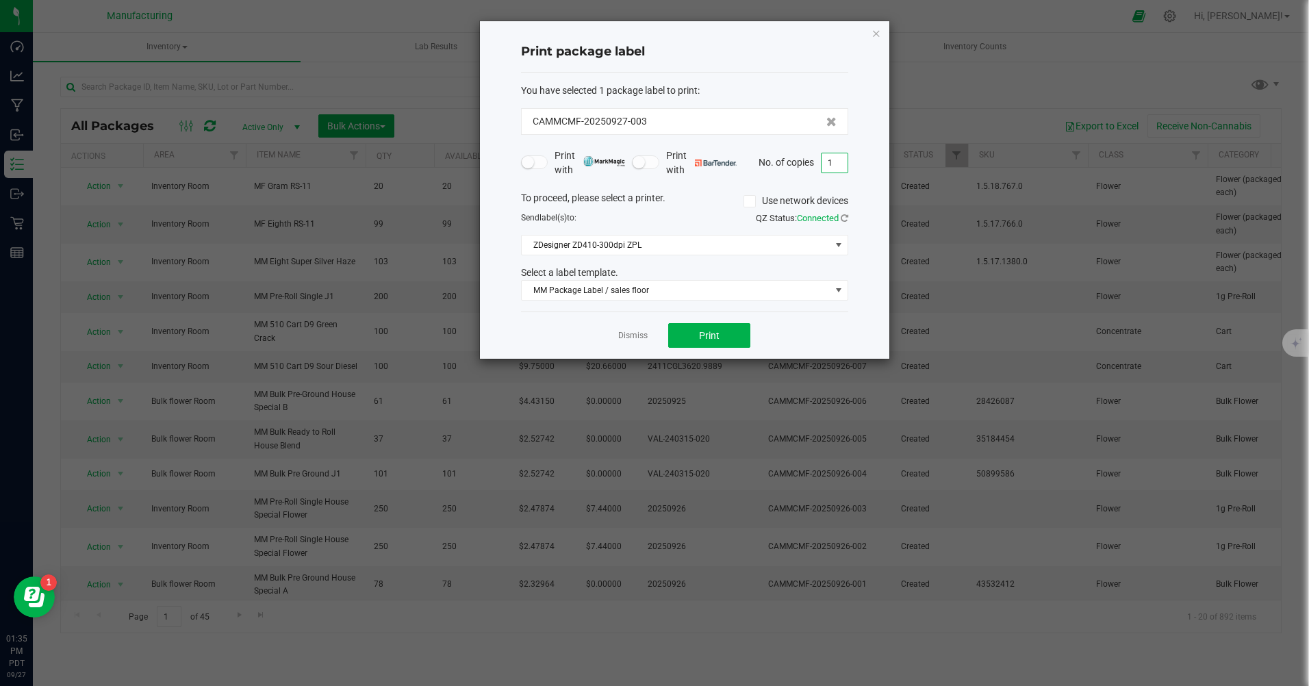
click at [844, 158] on input "1" at bounding box center [835, 162] width 26 height 19
type input "99"
click at [728, 344] on button "Print" at bounding box center [709, 335] width 82 height 25
